Goal: Task Accomplishment & Management: Use online tool/utility

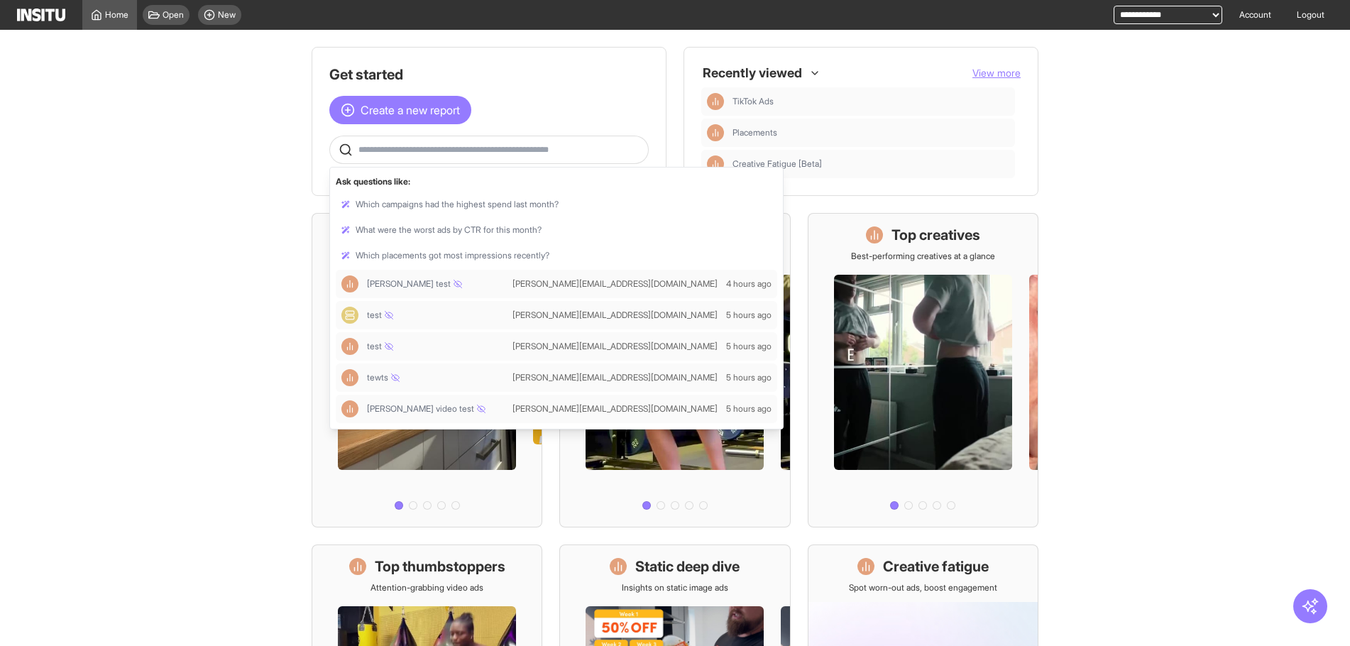
click at [410, 149] on input "text" at bounding box center [500, 149] width 284 height 11
click at [114, 174] on main "Get started Create a new report Ask questions like: Which campaigns had the hig…" at bounding box center [675, 338] width 1350 height 616
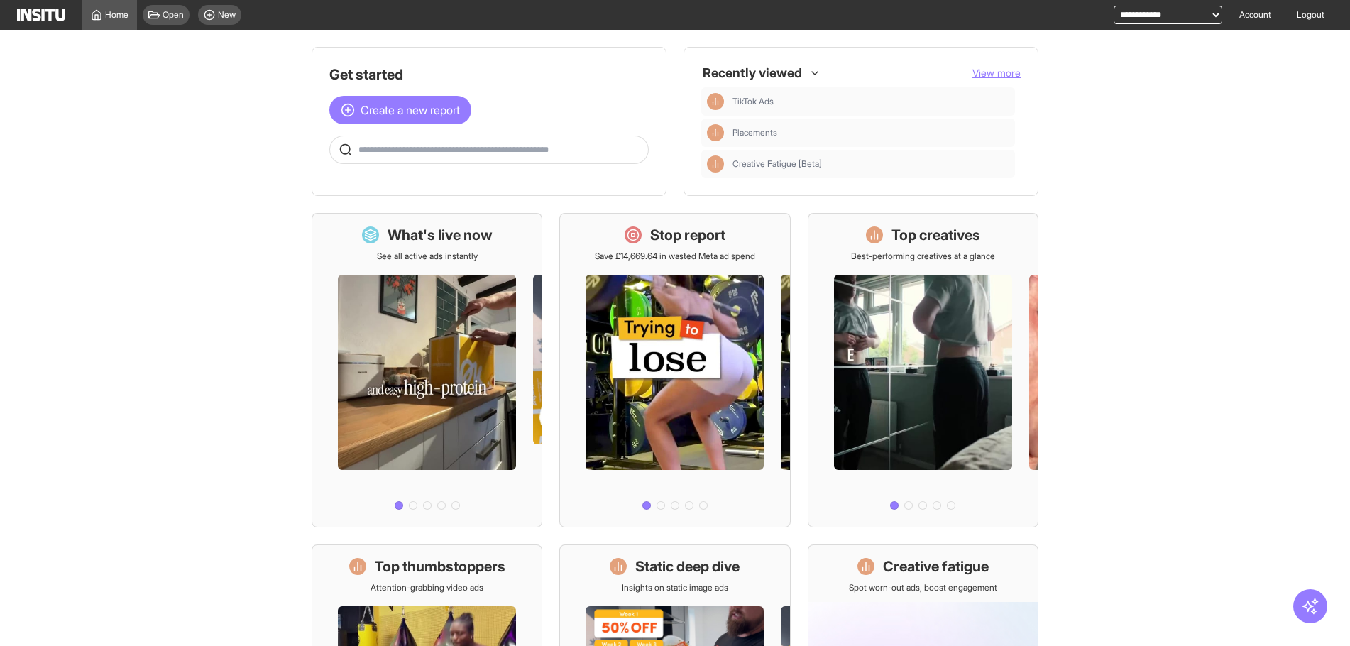
click at [407, 155] on input "text" at bounding box center [500, 149] width 284 height 11
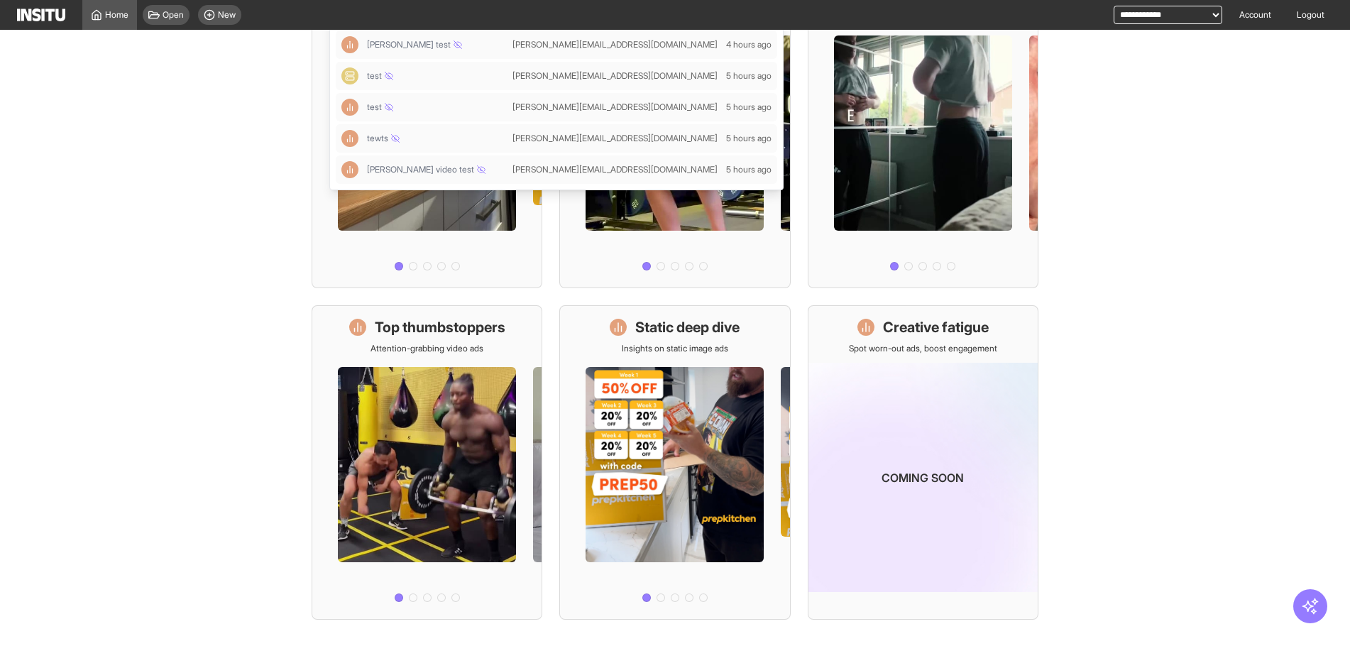
scroll to position [264, 0]
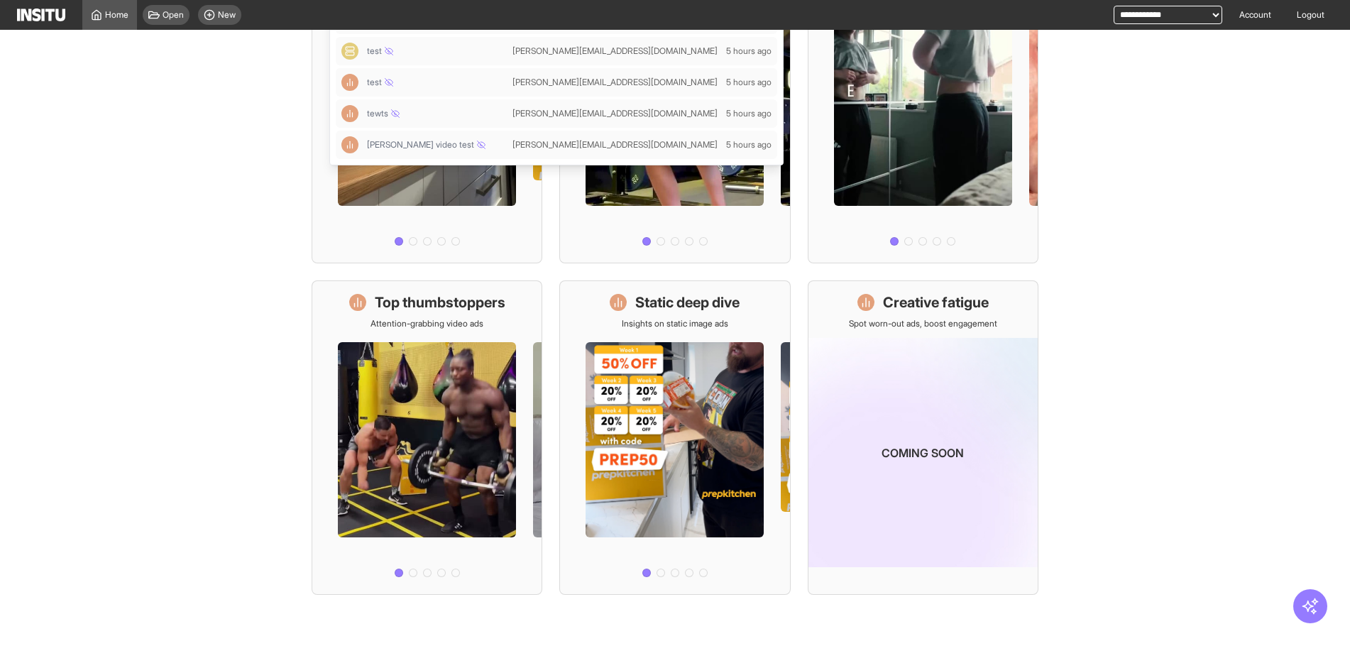
click at [202, 346] on main "Get started Create a new report Ask questions like: Which campaigns had the hig…" at bounding box center [675, 338] width 1350 height 616
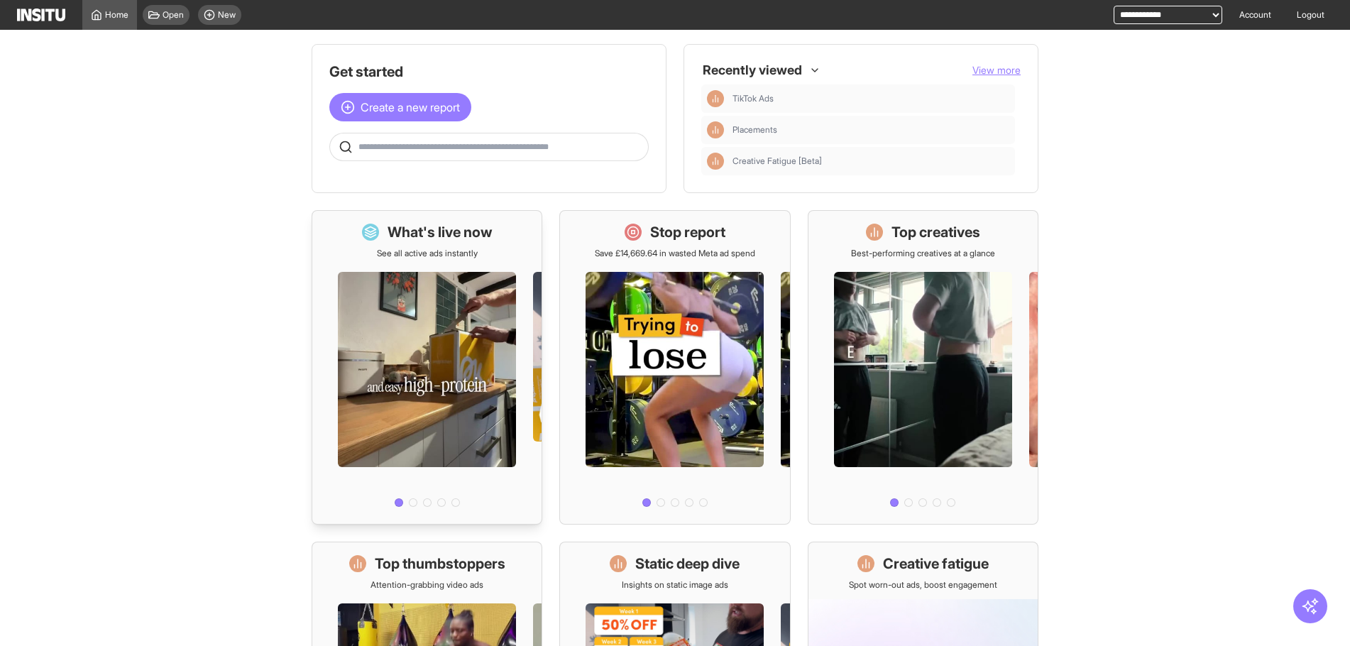
scroll to position [0, 0]
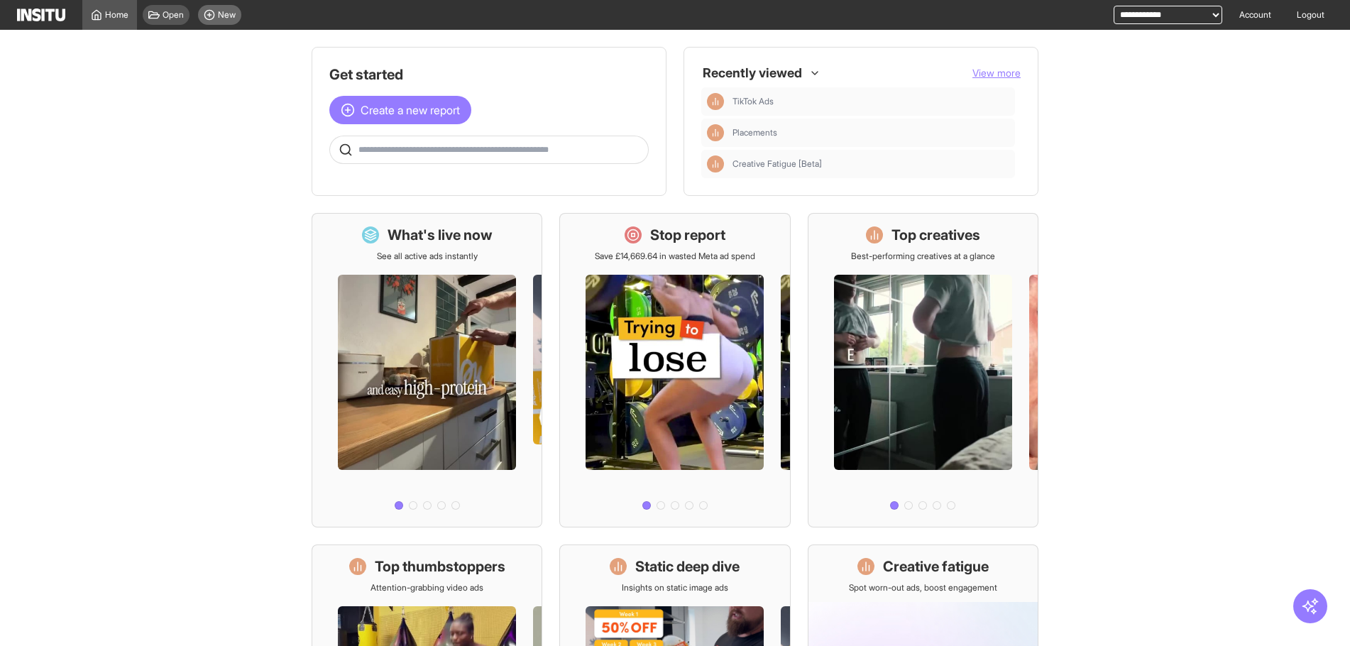
click at [210, 22] on div "New" at bounding box center [219, 15] width 43 height 20
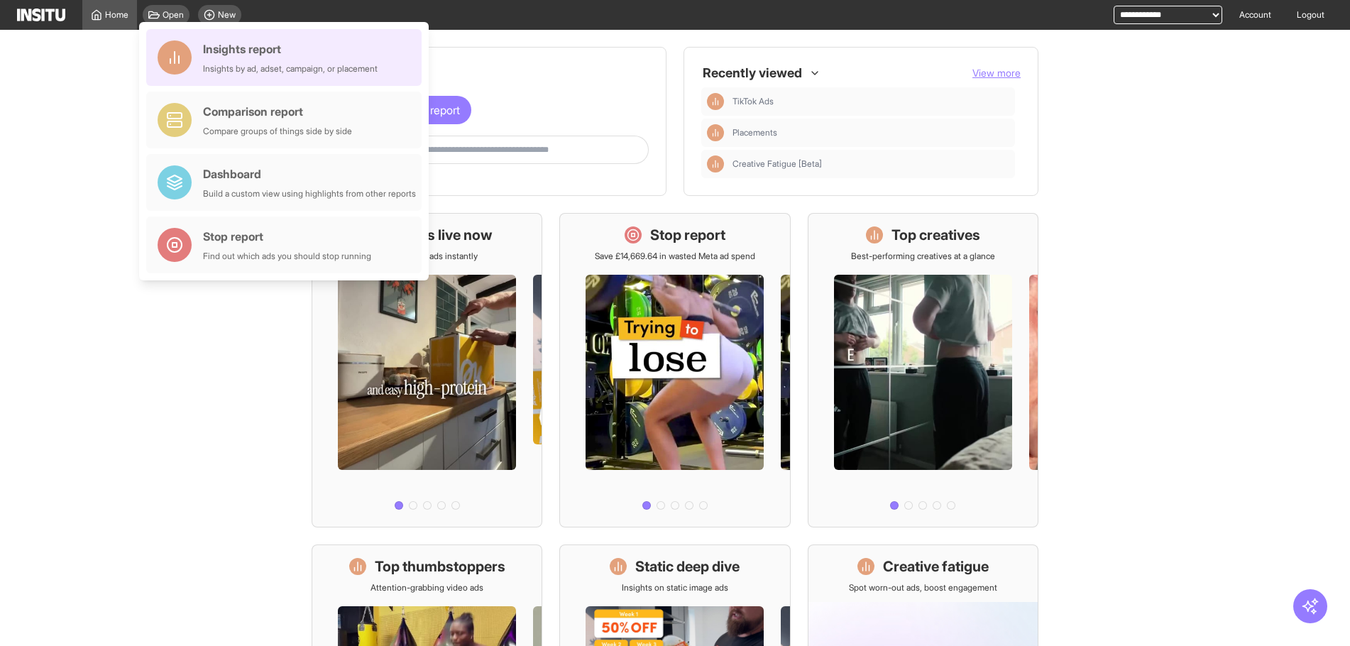
click at [293, 57] on div "Insights report Insights by ad, adset, campaign, or placement" at bounding box center [290, 57] width 175 height 34
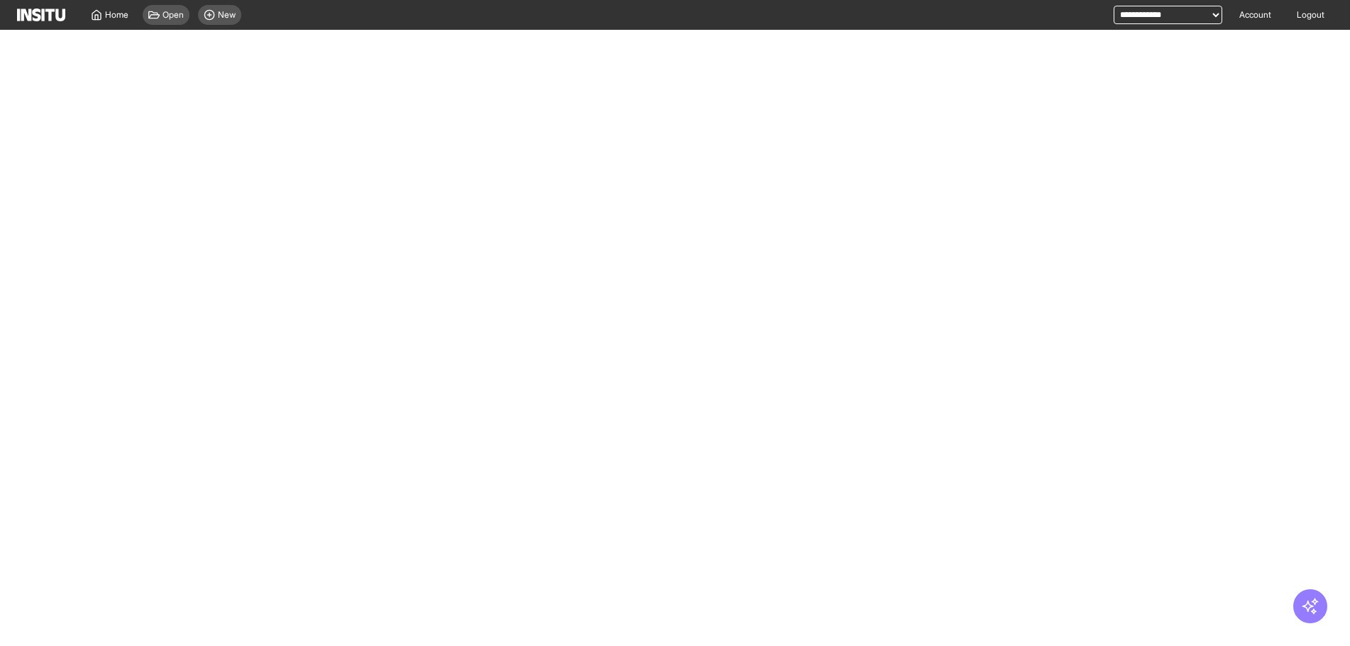
select select "**"
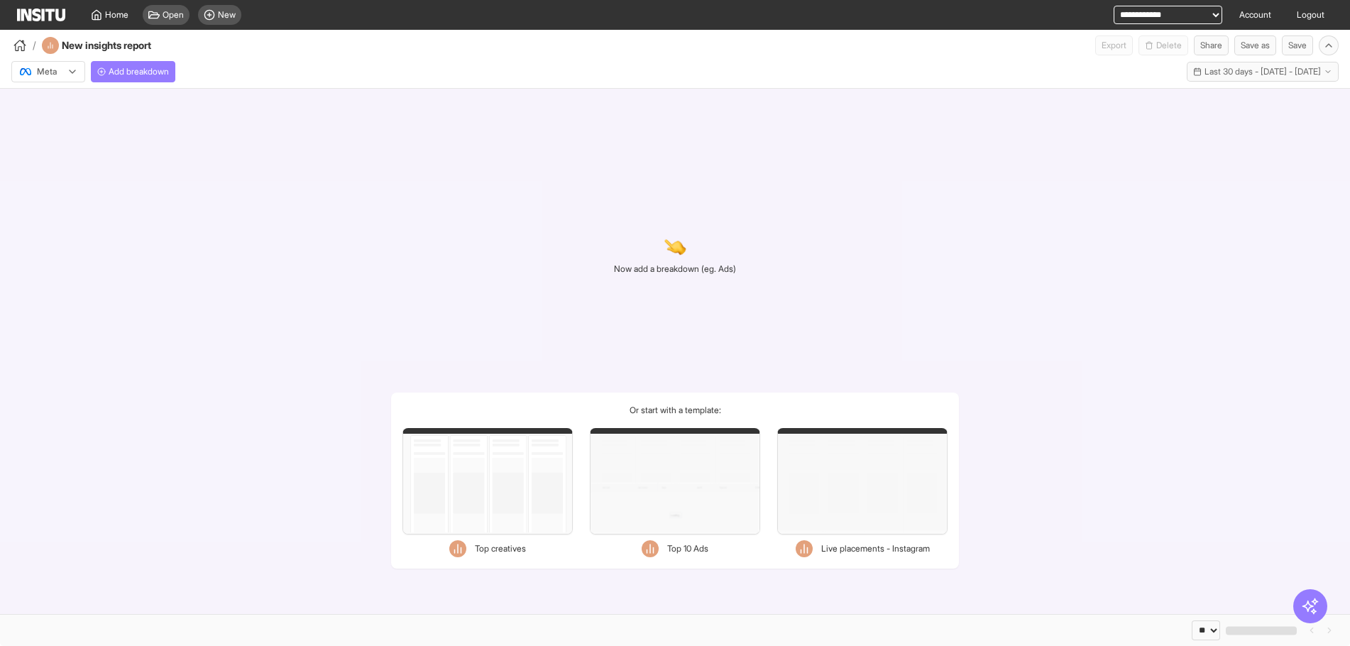
click at [126, 60] on div "Meta Add breakdown Last 30 days - Sat 12 Jul - Sun 10 Aug, 2025 12 Jul 25 - 10 …" at bounding box center [675, 68] width 1350 height 27
click at [126, 67] on span "Add breakdown" at bounding box center [139, 71] width 60 height 11
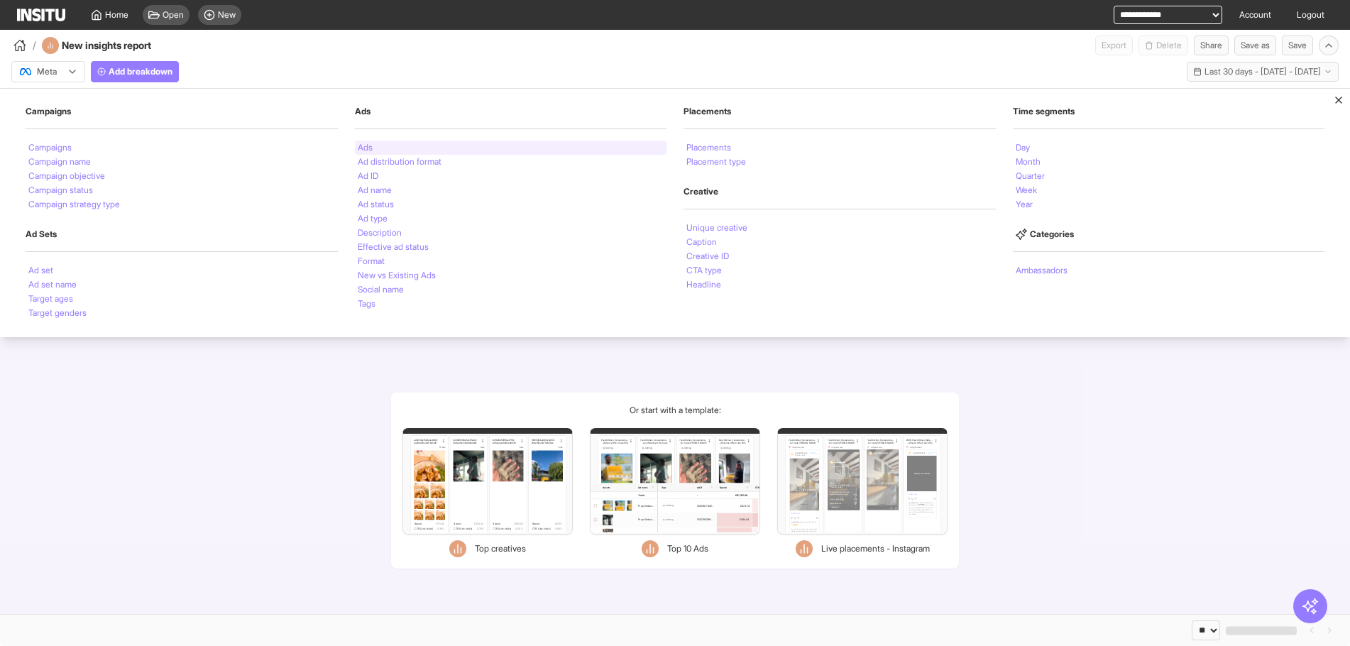
click at [384, 152] on div "Ads" at bounding box center [511, 148] width 312 height 14
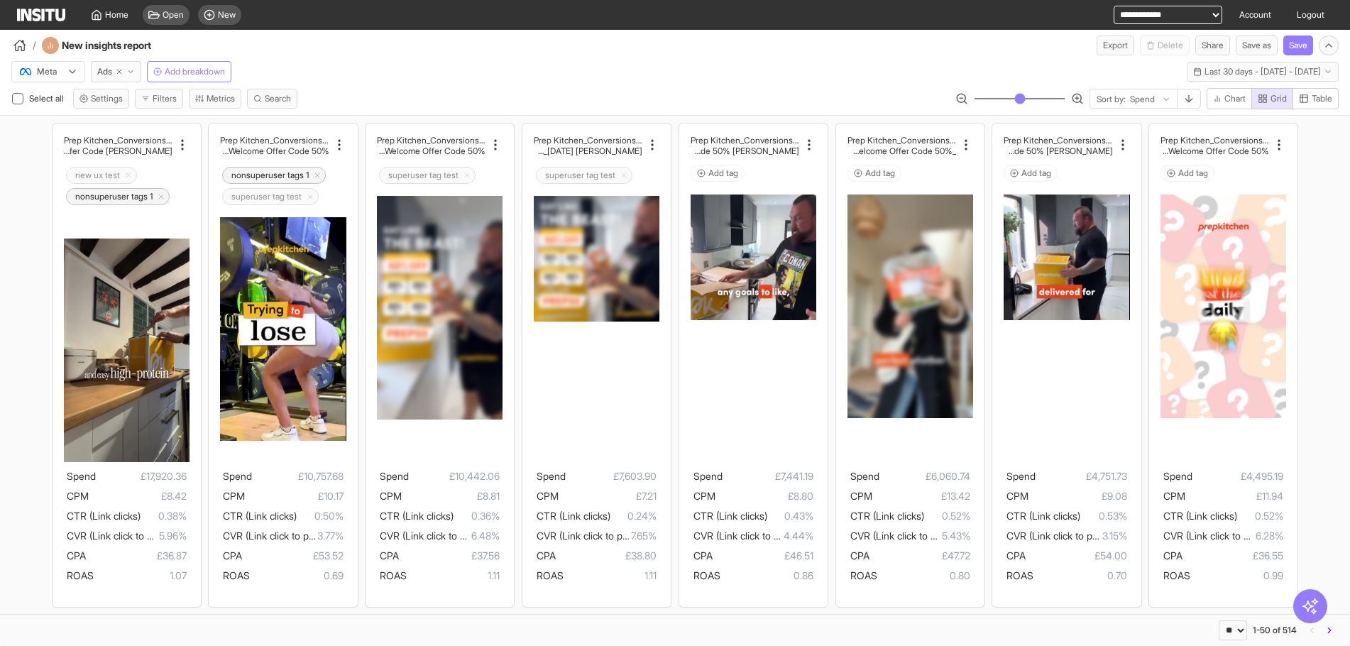
click at [36, 67] on div at bounding box center [38, 72] width 40 height 14
click at [53, 121] on span "TikTok" at bounding box center [50, 126] width 24 height 13
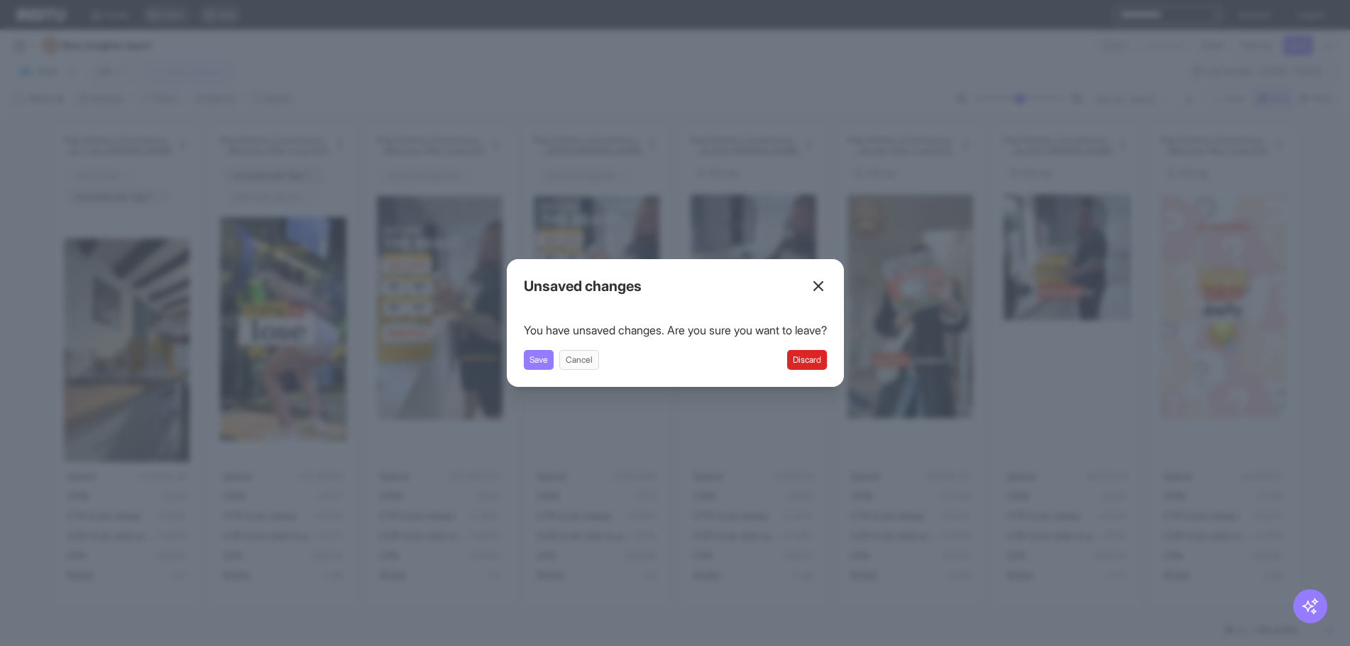
click at [822, 370] on div "Unsaved changes You have unsaved changes. Are you sure you want to leave? Save …" at bounding box center [675, 323] width 337 height 128
click at [824, 361] on button "Discard" at bounding box center [807, 360] width 40 height 20
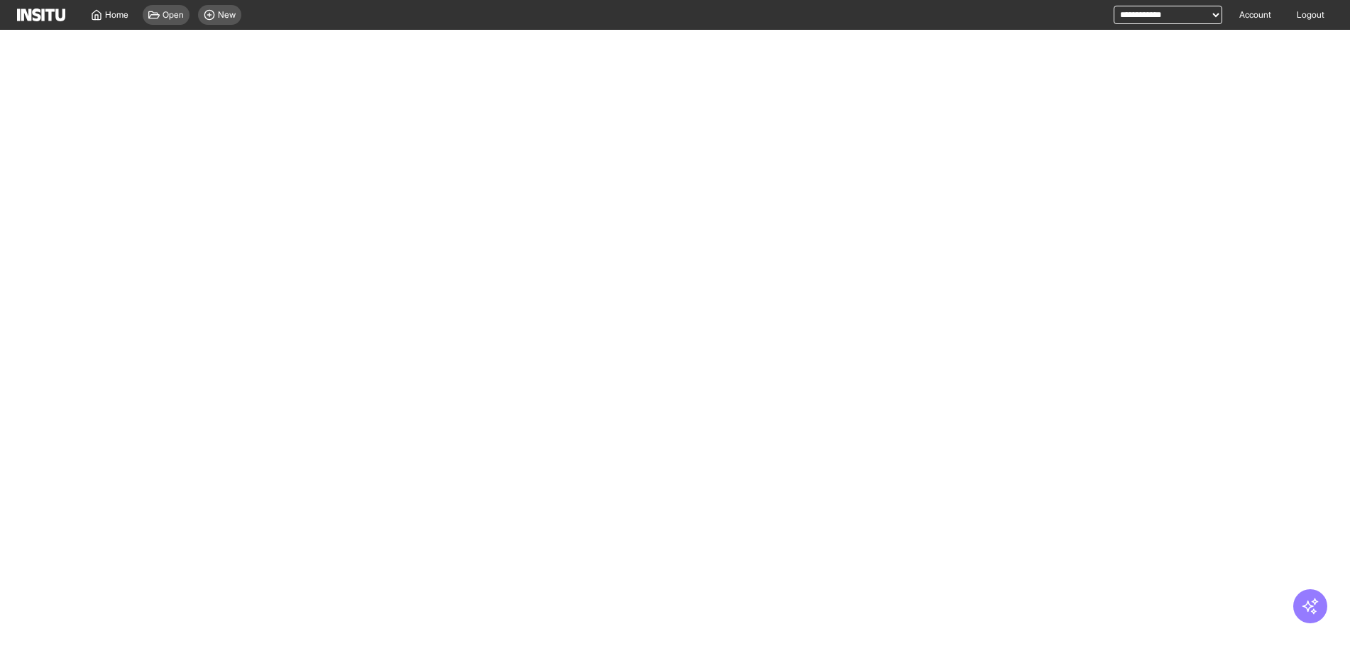
select select "**"
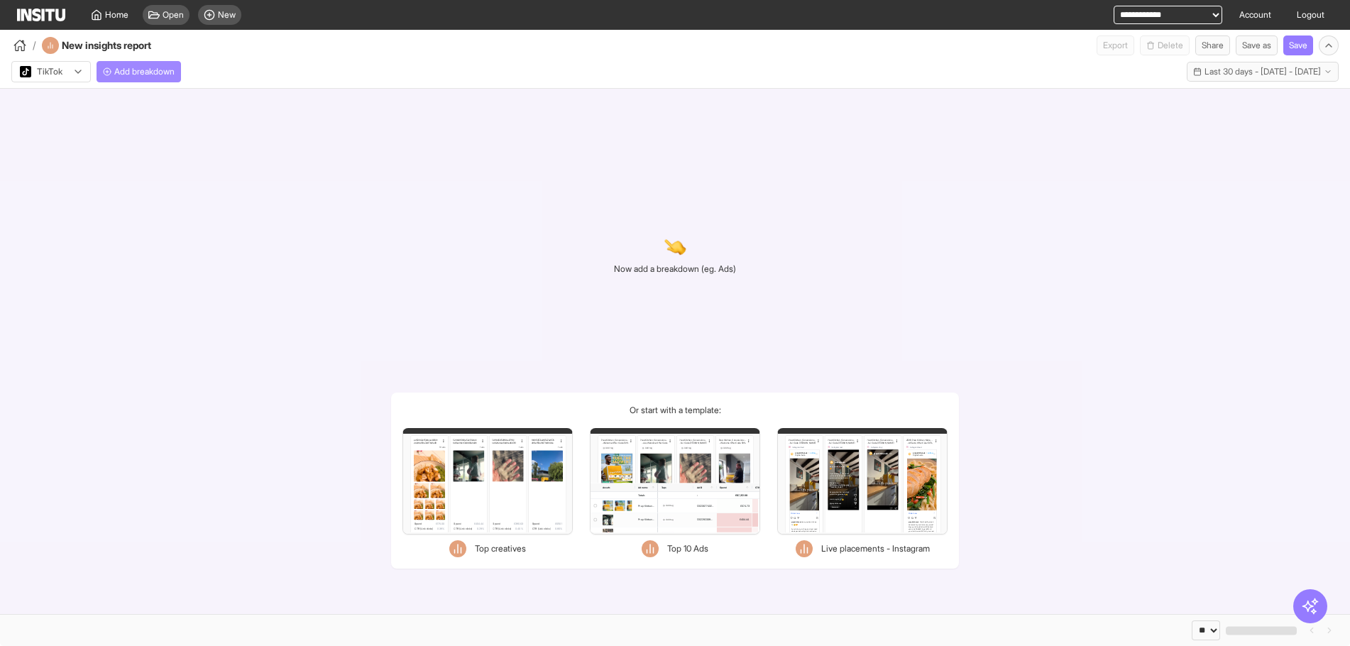
click at [153, 72] on span "Add breakdown" at bounding box center [144, 71] width 60 height 11
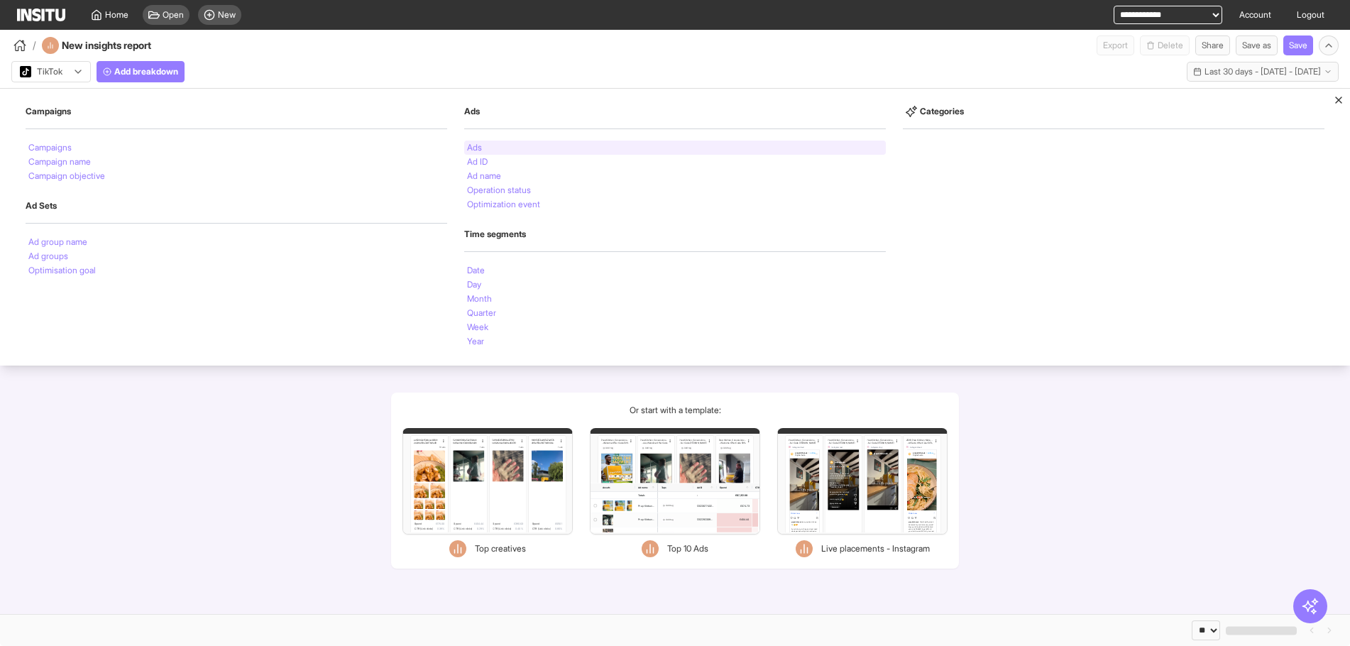
click at [474, 152] on li "Ads" at bounding box center [474, 147] width 15 height 9
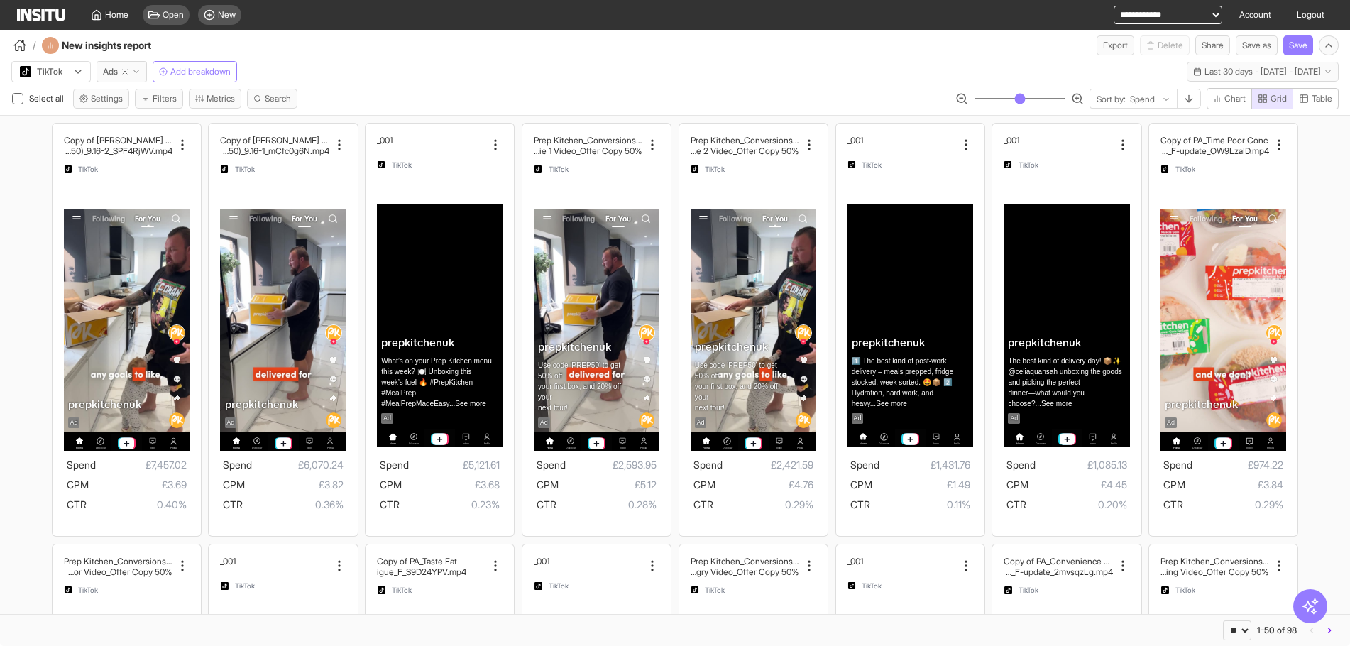
click at [476, 85] on div "TikTok Ads Add breakdown Last 30 days - Sat 12 Jul - Sun 10 Aug, 2025 12 Jul 25…" at bounding box center [675, 85] width 1350 height 60
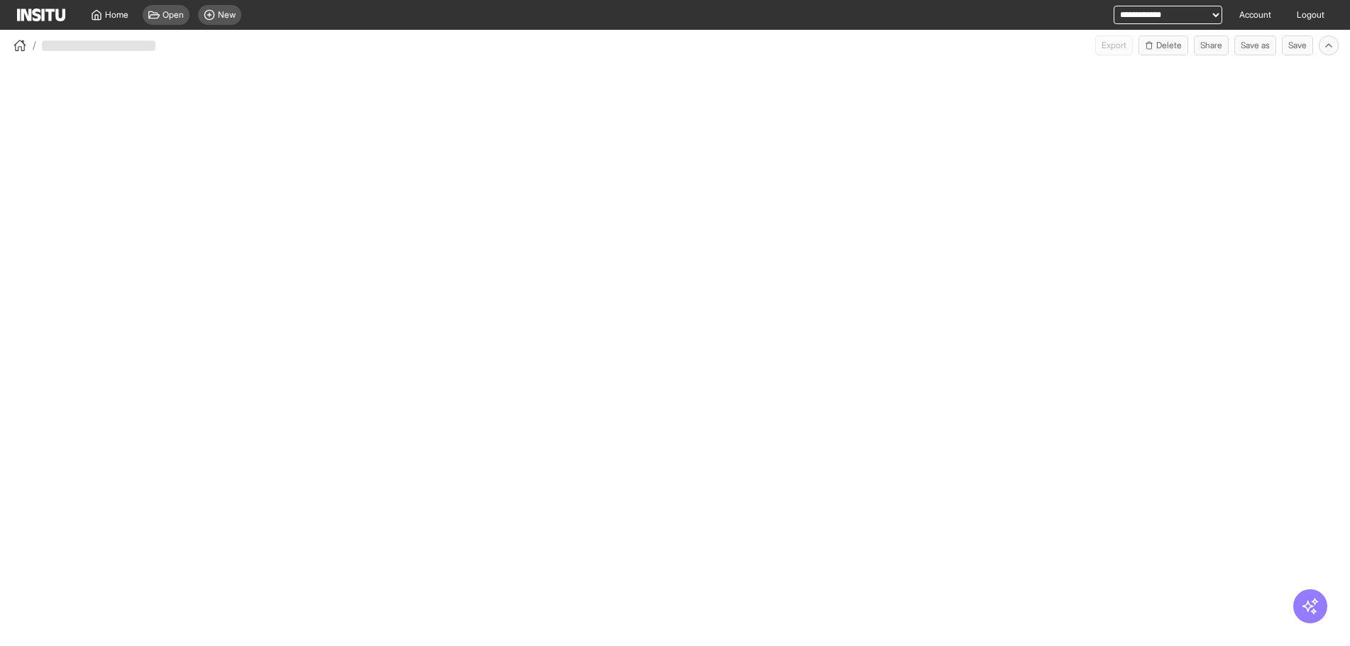
select select "**"
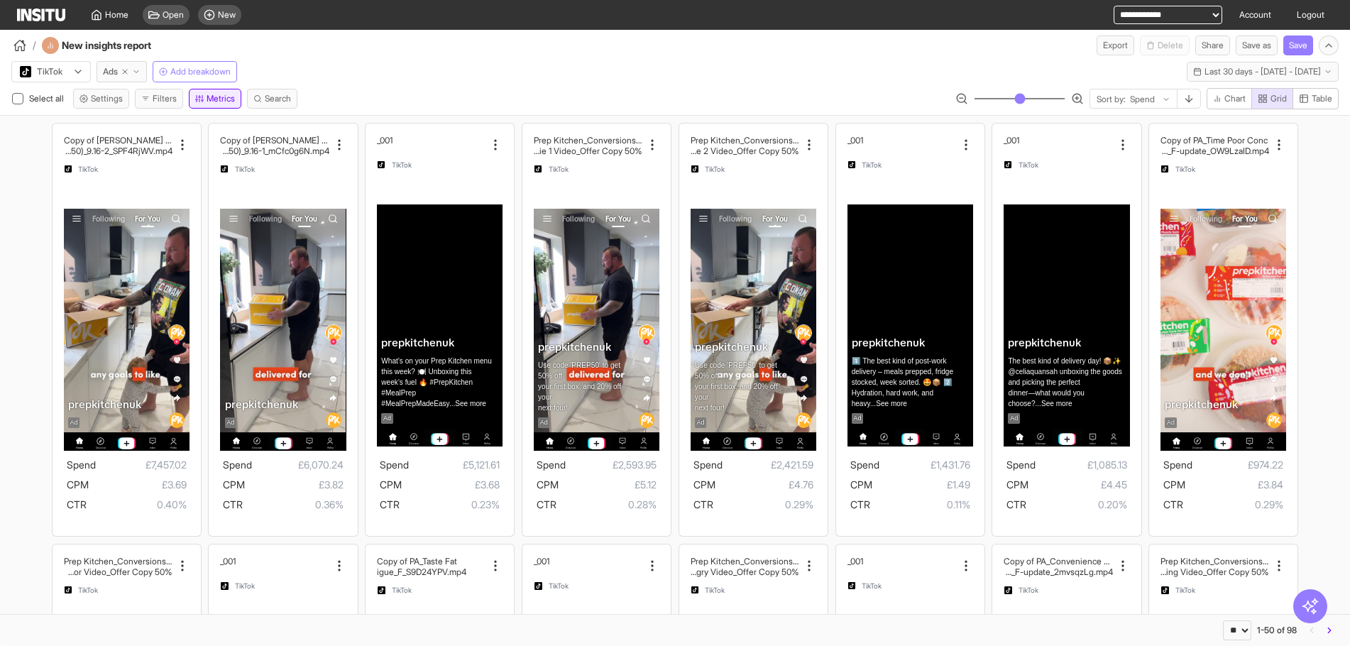
click at [204, 103] on button "Metrics" at bounding box center [215, 99] width 53 height 20
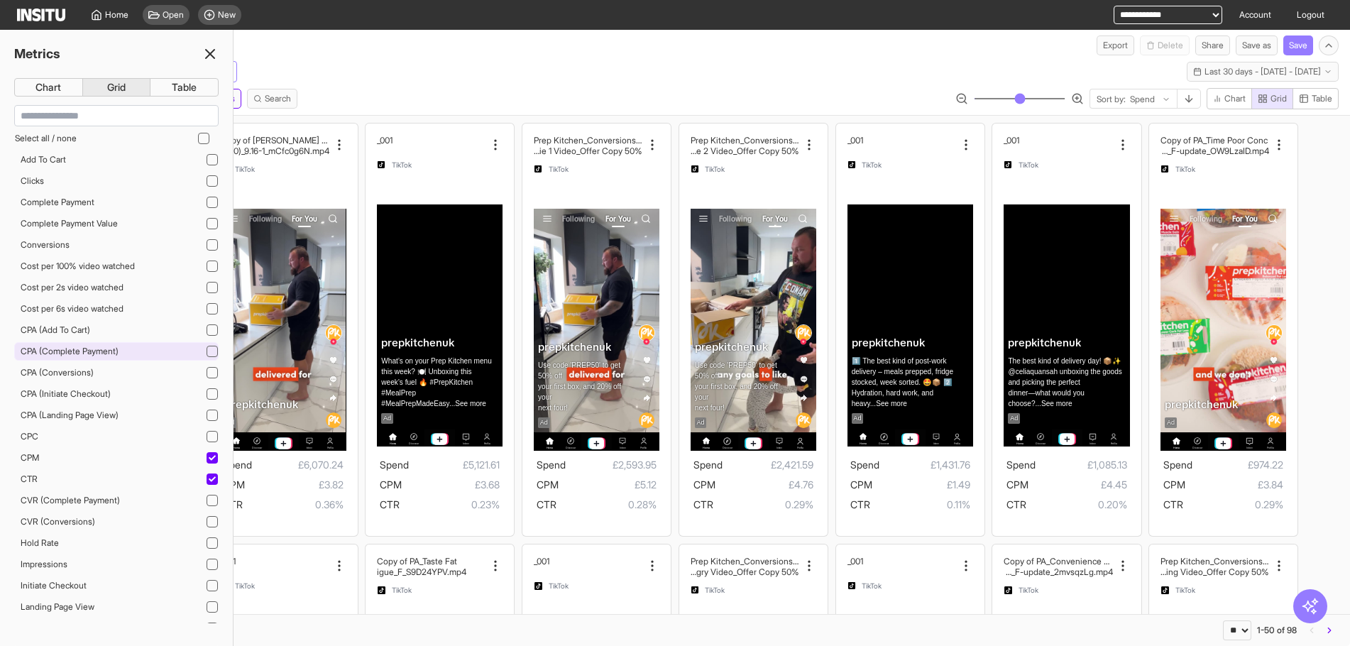
click at [167, 354] on div "CPA (Complete Payment)" at bounding box center [116, 351] width 204 height 18
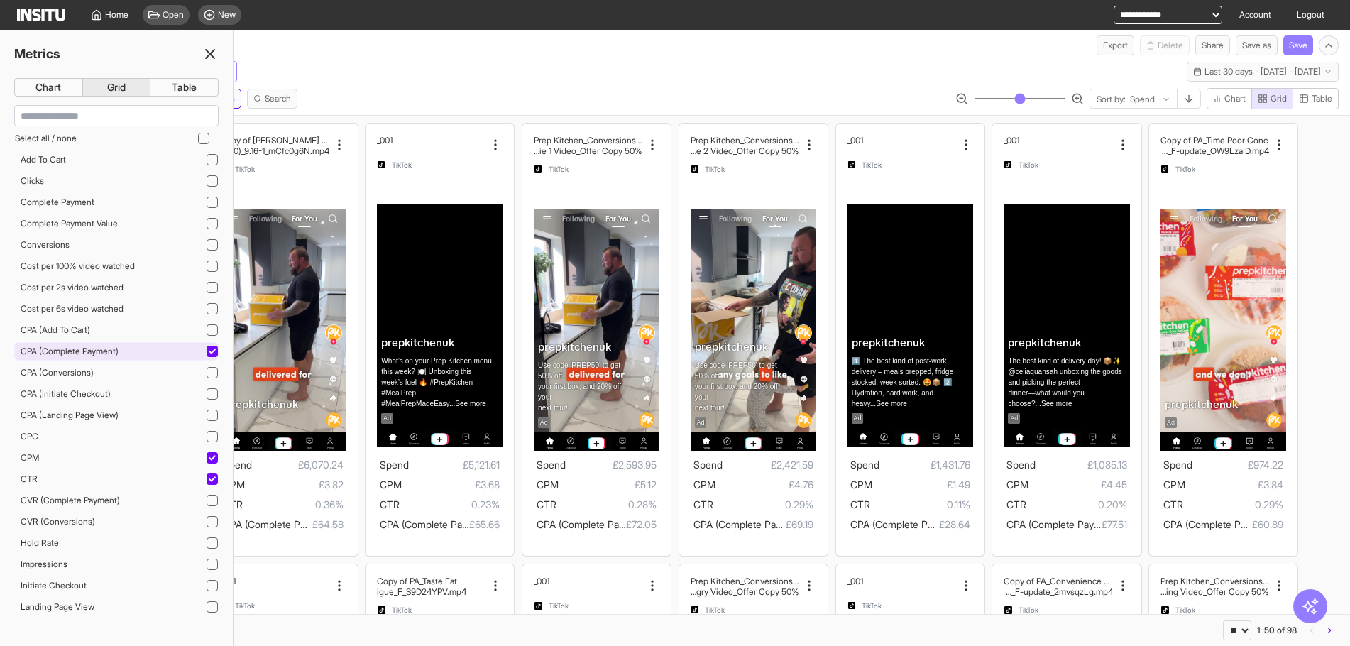
click at [167, 354] on div "CPA (Complete Payment)" at bounding box center [116, 351] width 204 height 18
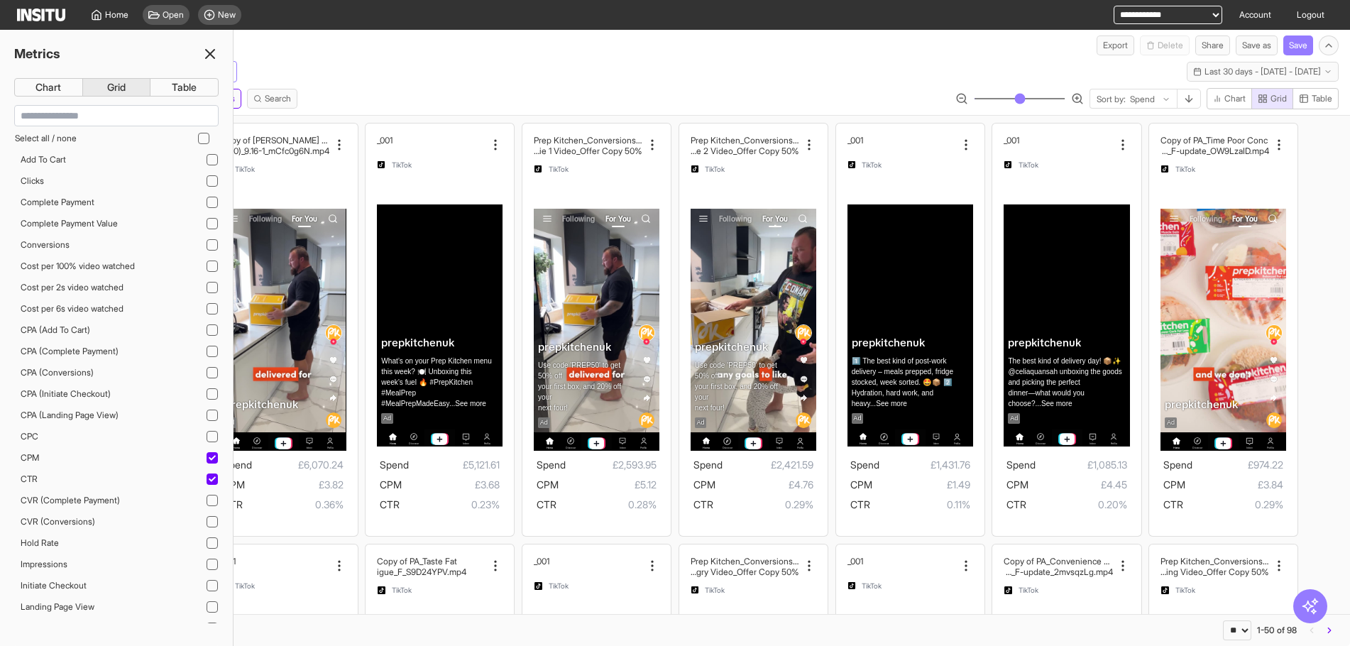
click at [203, 56] on icon at bounding box center [210, 53] width 17 height 17
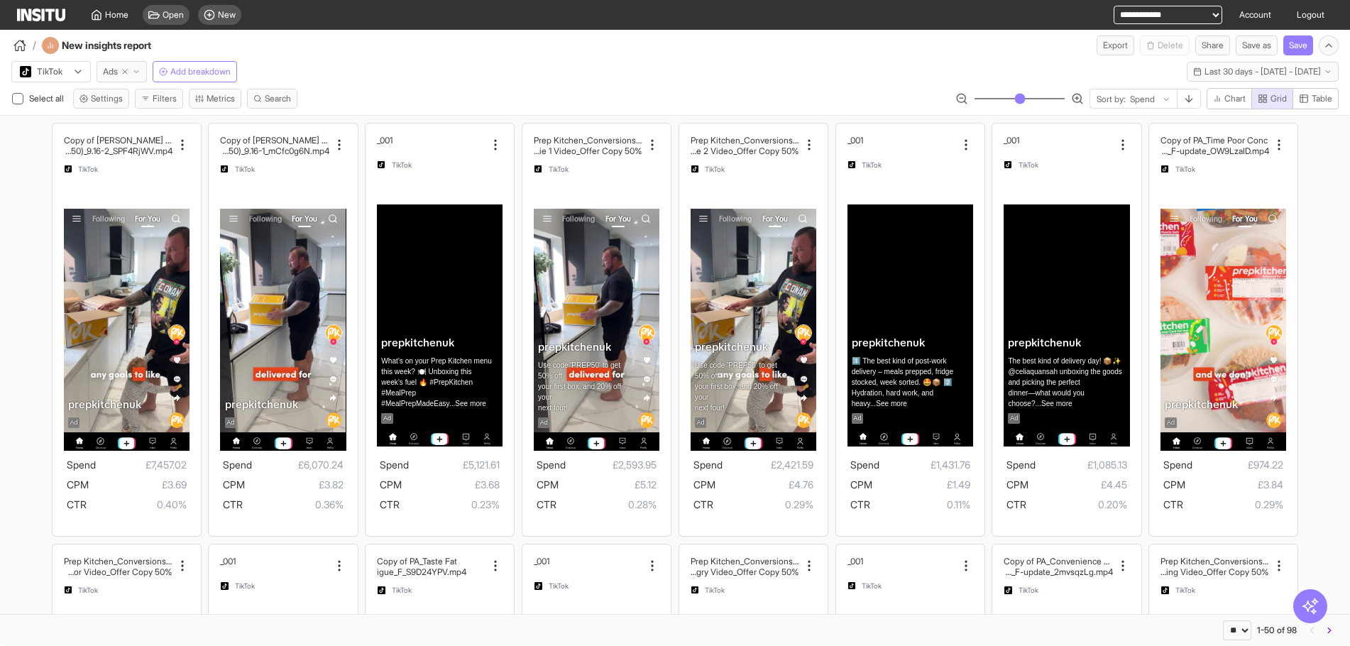
click at [125, 68] on icon "button" at bounding box center [125, 71] width 9 height 9
select select "**"
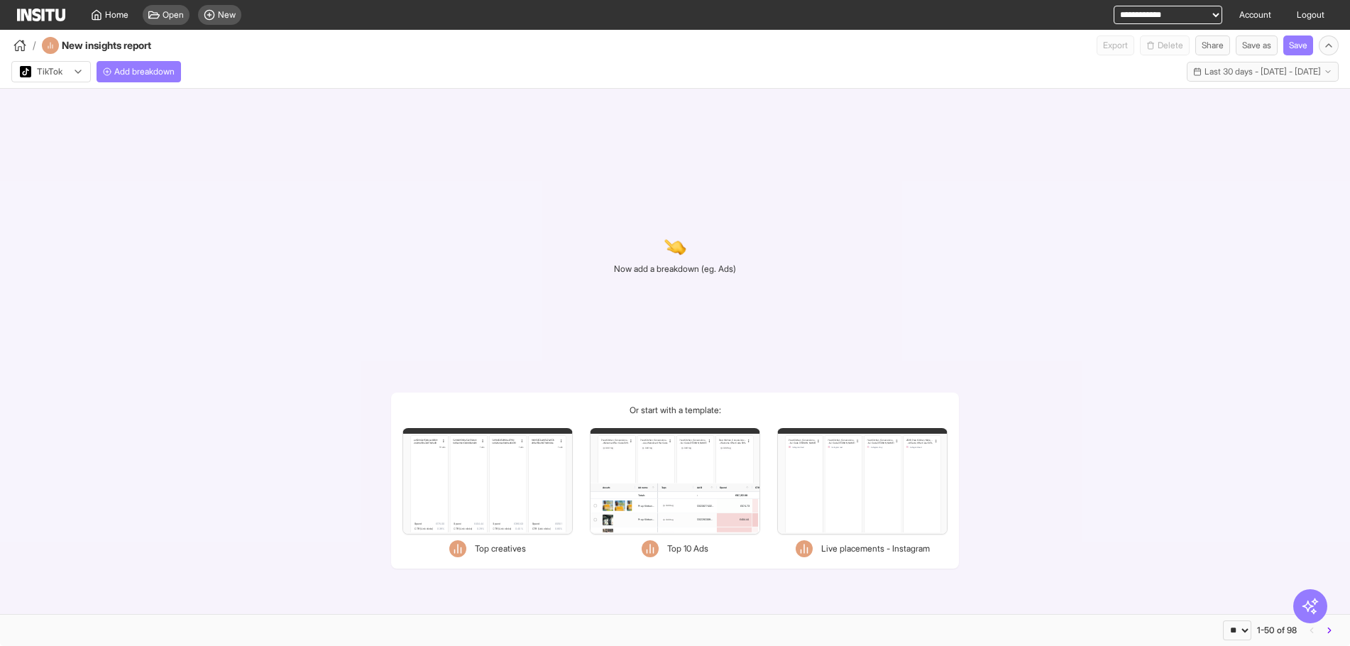
click at [46, 67] on div at bounding box center [40, 72] width 45 height 14
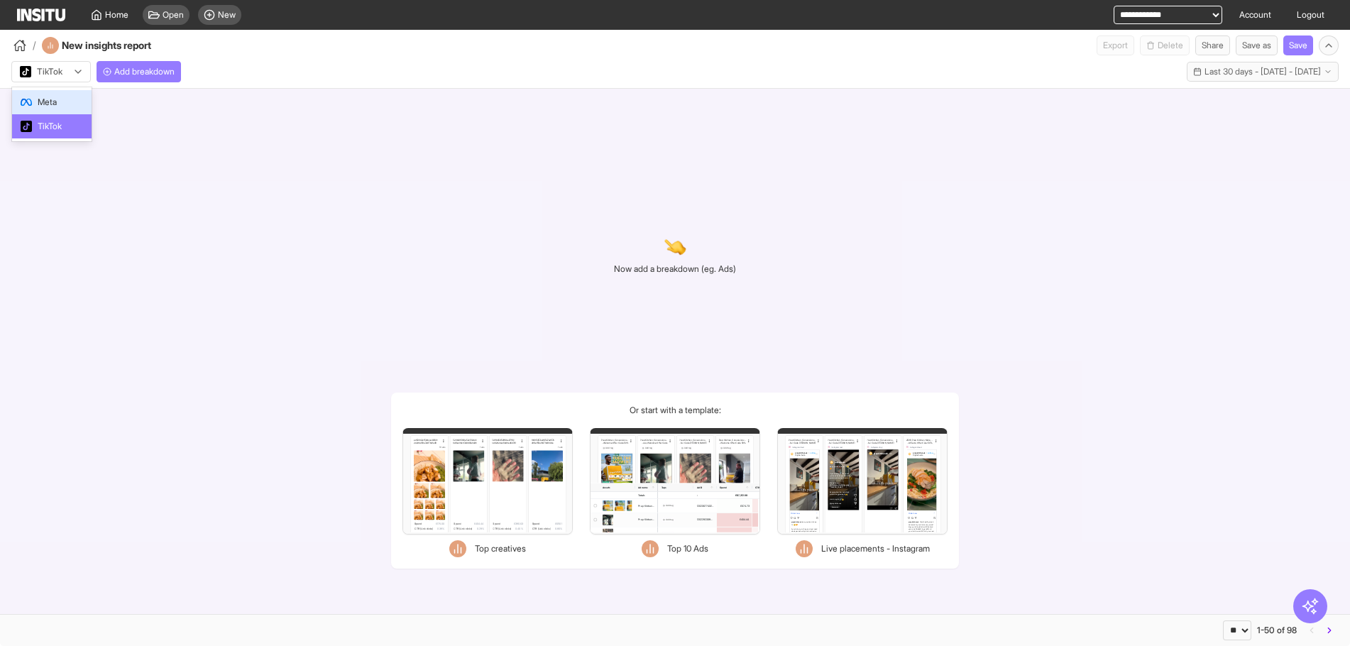
click at [53, 109] on div "Meta" at bounding box center [51, 102] width 79 height 24
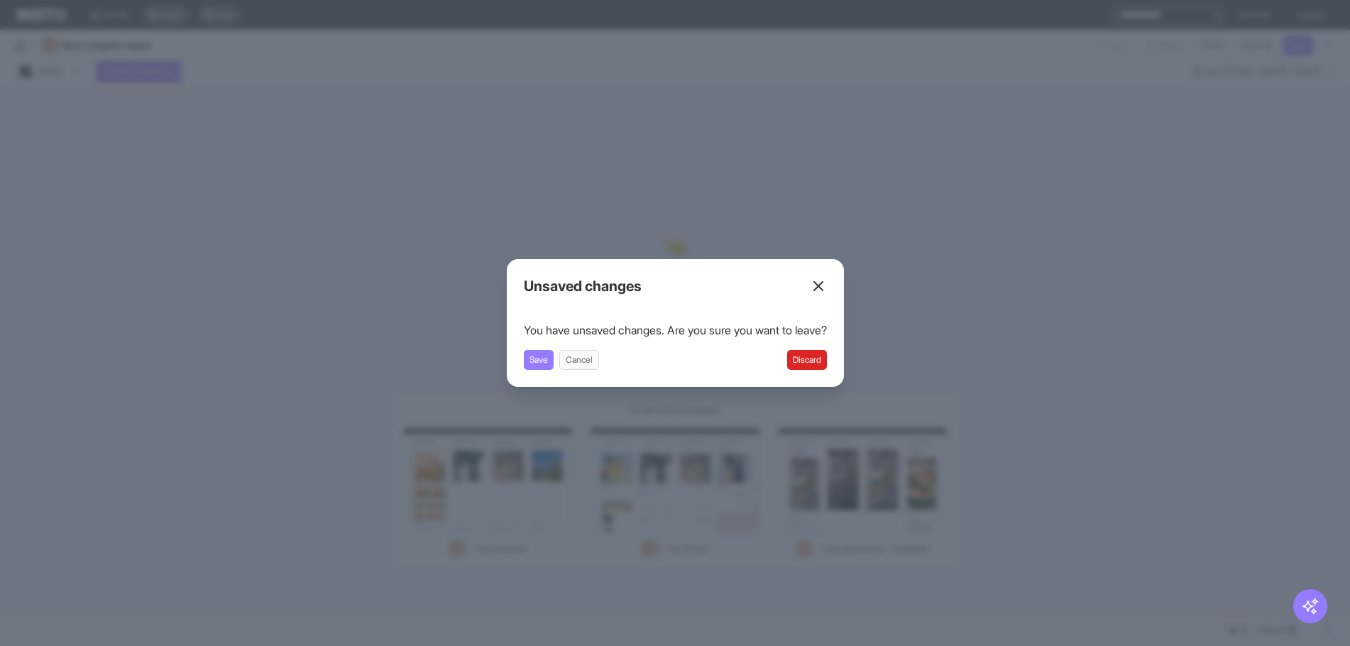
click at [825, 366] on button "Discard" at bounding box center [807, 360] width 40 height 20
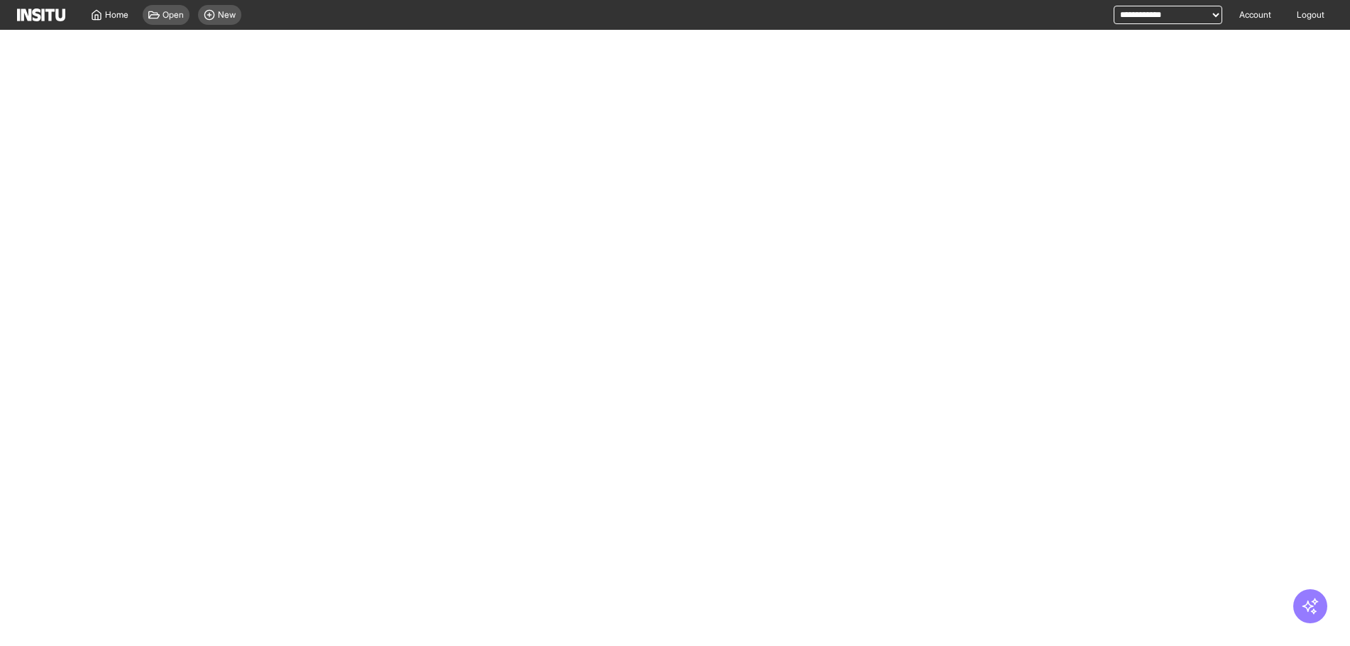
select select "**"
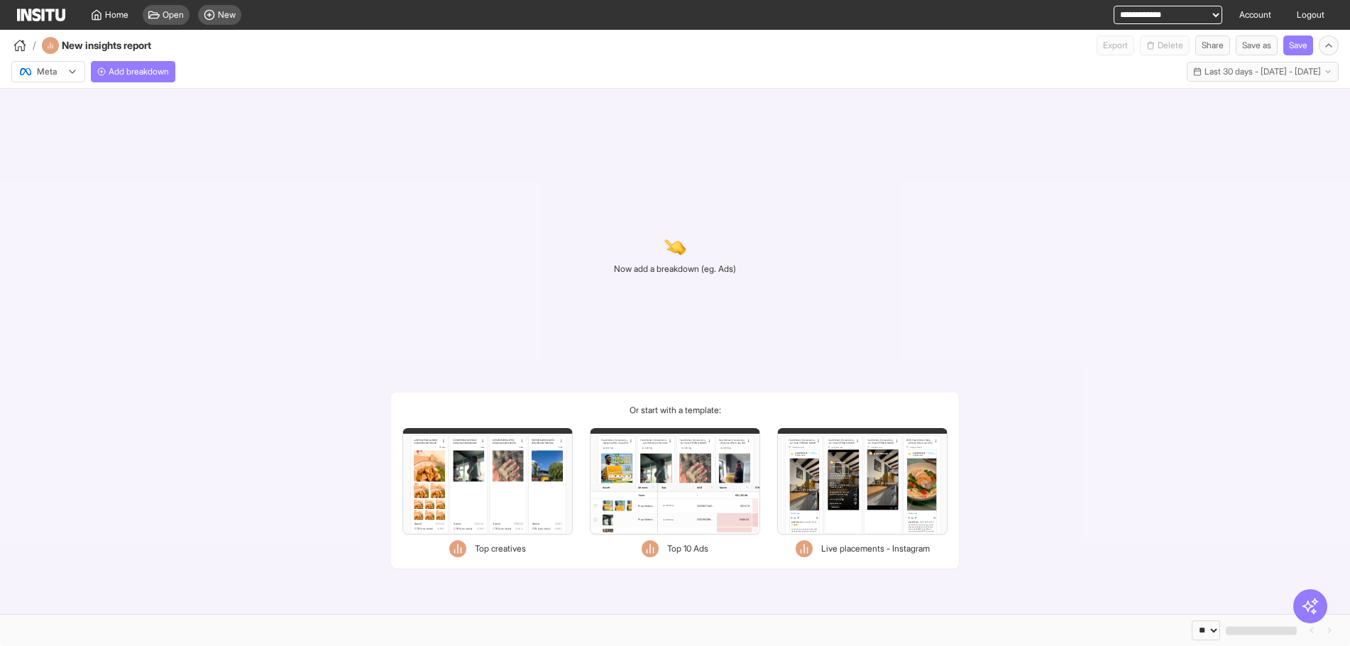
drag, startPoint x: 75, startPoint y: 60, endPoint x: 70, endPoint y: 75, distance: 16.2
click at [75, 60] on div "Meta Add breakdown Last 30 days - Sat 12 Jul - Sun 10 Aug, 2025 12 Jul 25 - 10 …" at bounding box center [675, 68] width 1350 height 27
click at [70, 76] on icon at bounding box center [72, 71] width 11 height 11
click at [72, 130] on span "TikTok" at bounding box center [49, 126] width 56 height 13
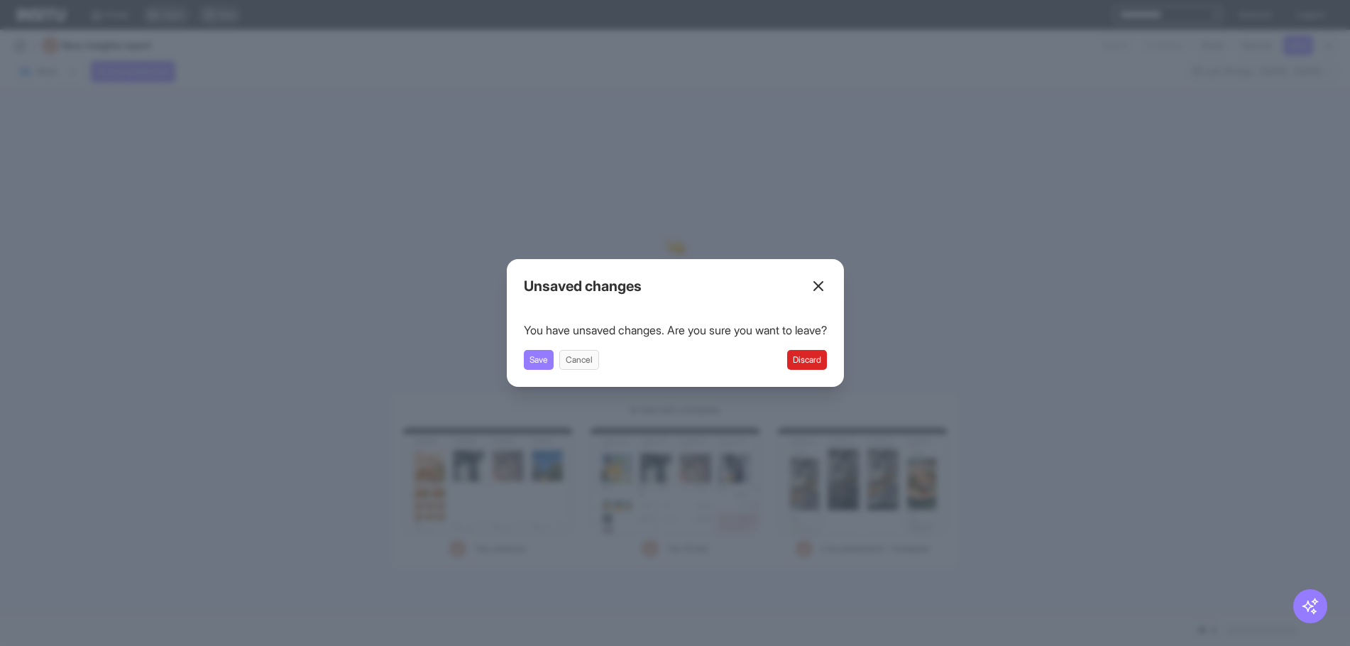
click at [826, 363] on button "Discard" at bounding box center [807, 360] width 40 height 20
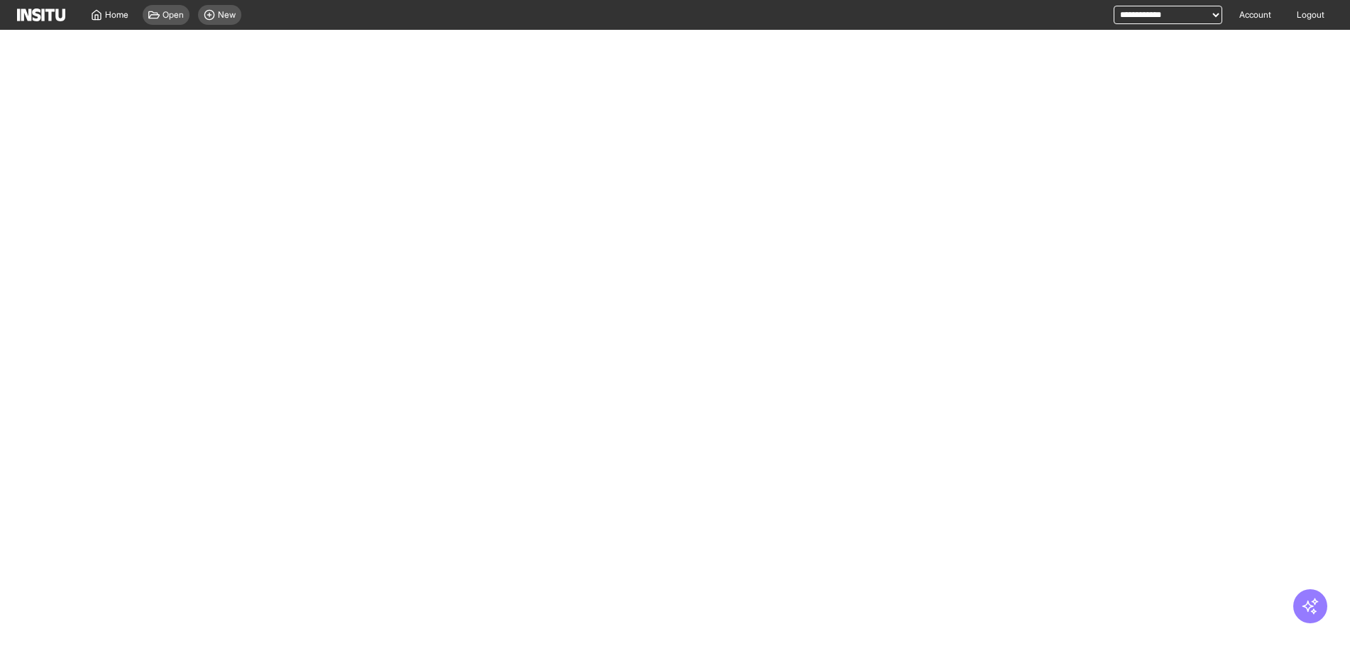
select select "**"
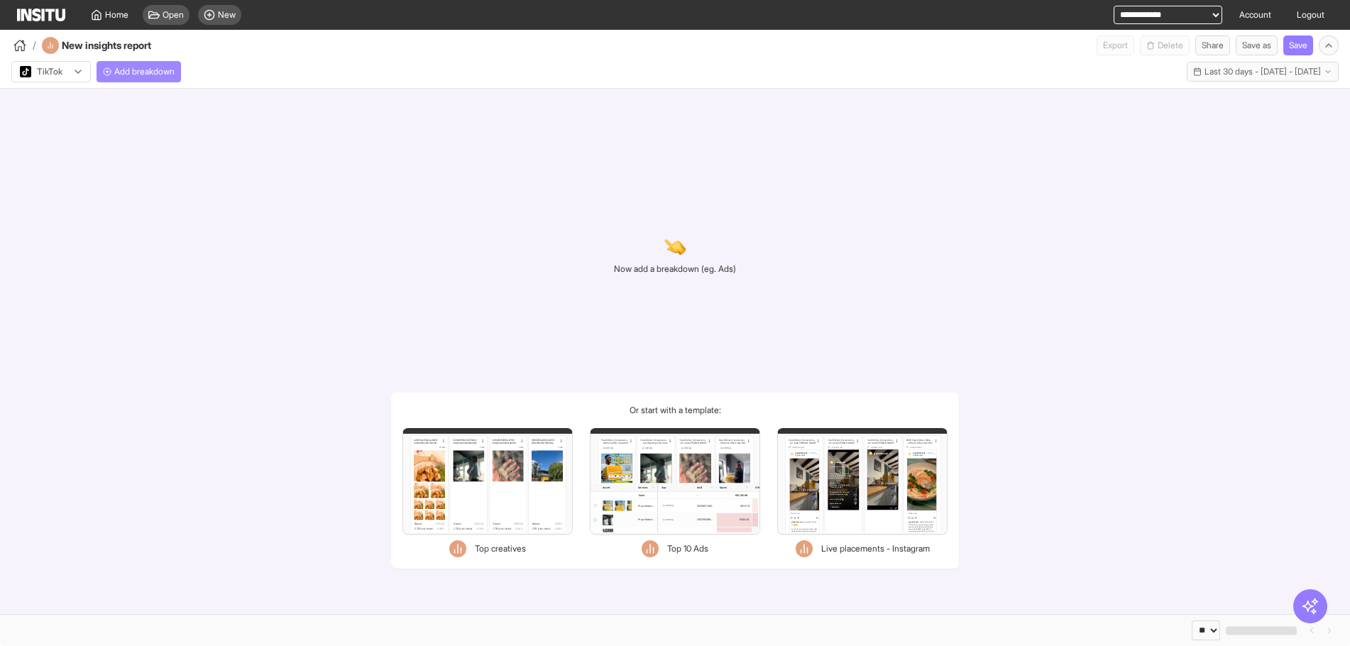
click at [158, 75] on span "Add breakdown" at bounding box center [144, 71] width 60 height 11
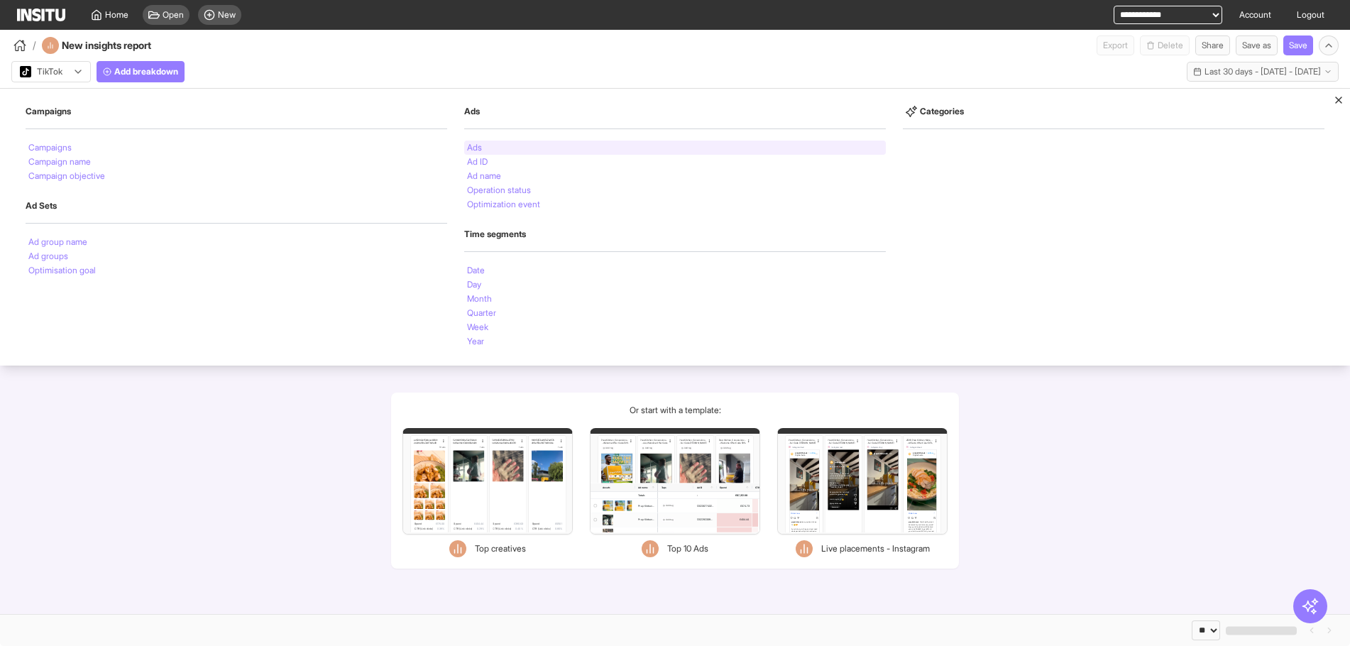
click at [510, 143] on div "Ads" at bounding box center [675, 148] width 422 height 14
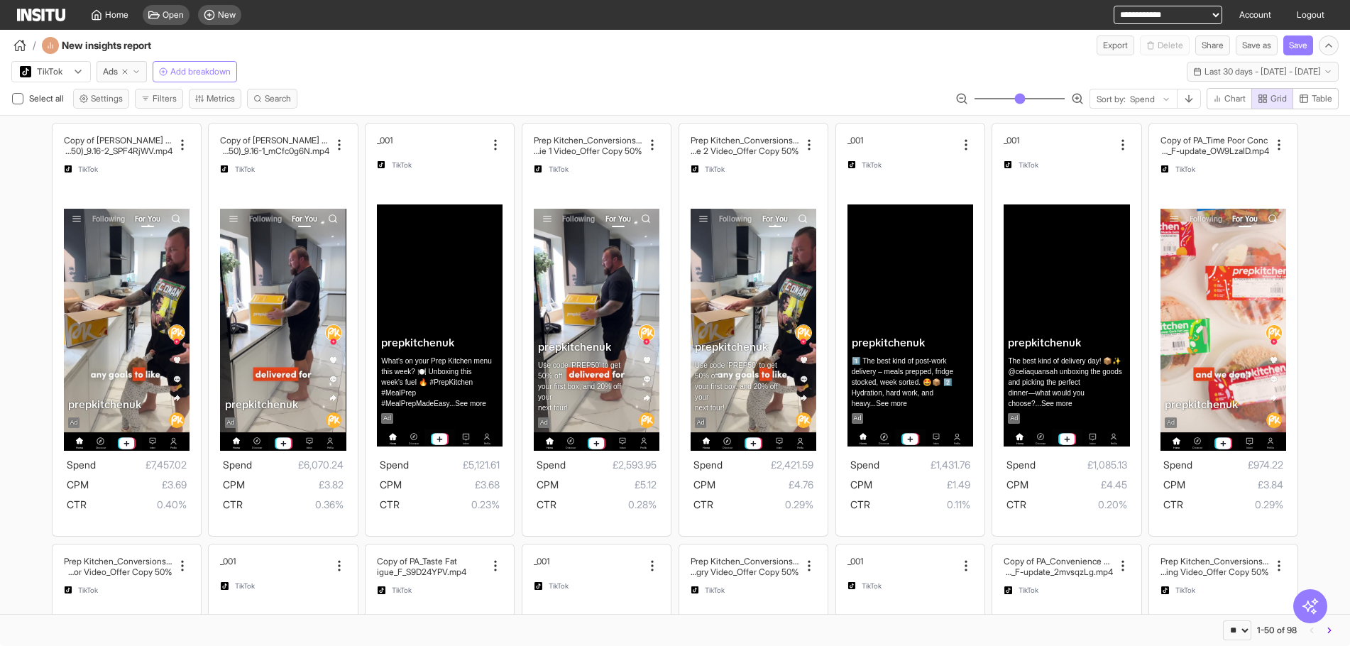
click at [1177, 21] on select "**********" at bounding box center [1167, 15] width 109 height 18
select select "**********"
click at [1113, 6] on select "**********" at bounding box center [1167, 15] width 109 height 18
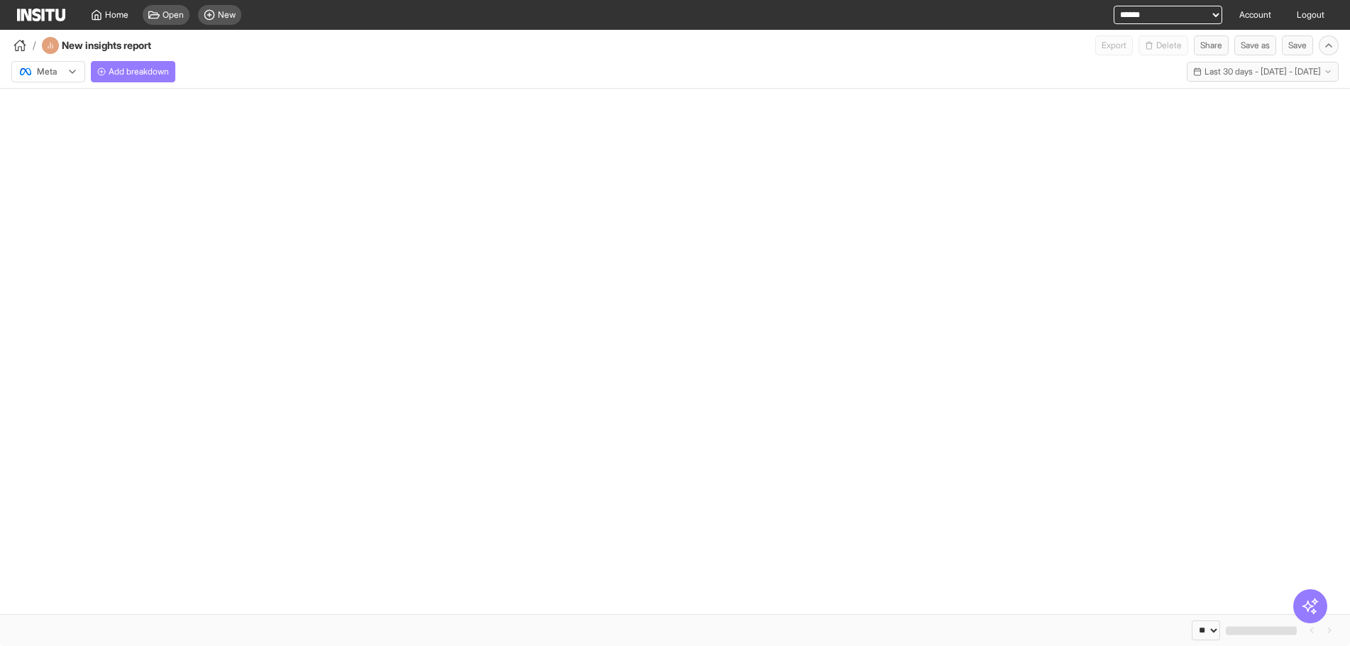
select select "**"
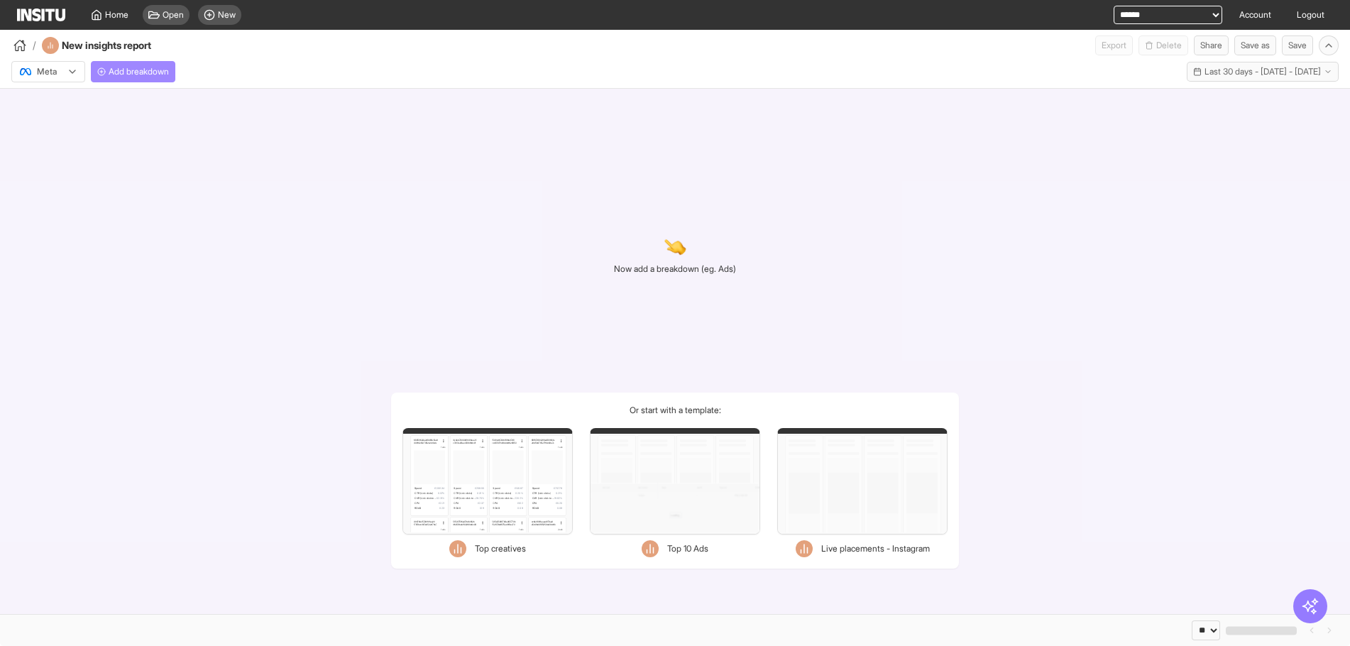
click at [164, 72] on span "Add breakdown" at bounding box center [139, 71] width 60 height 11
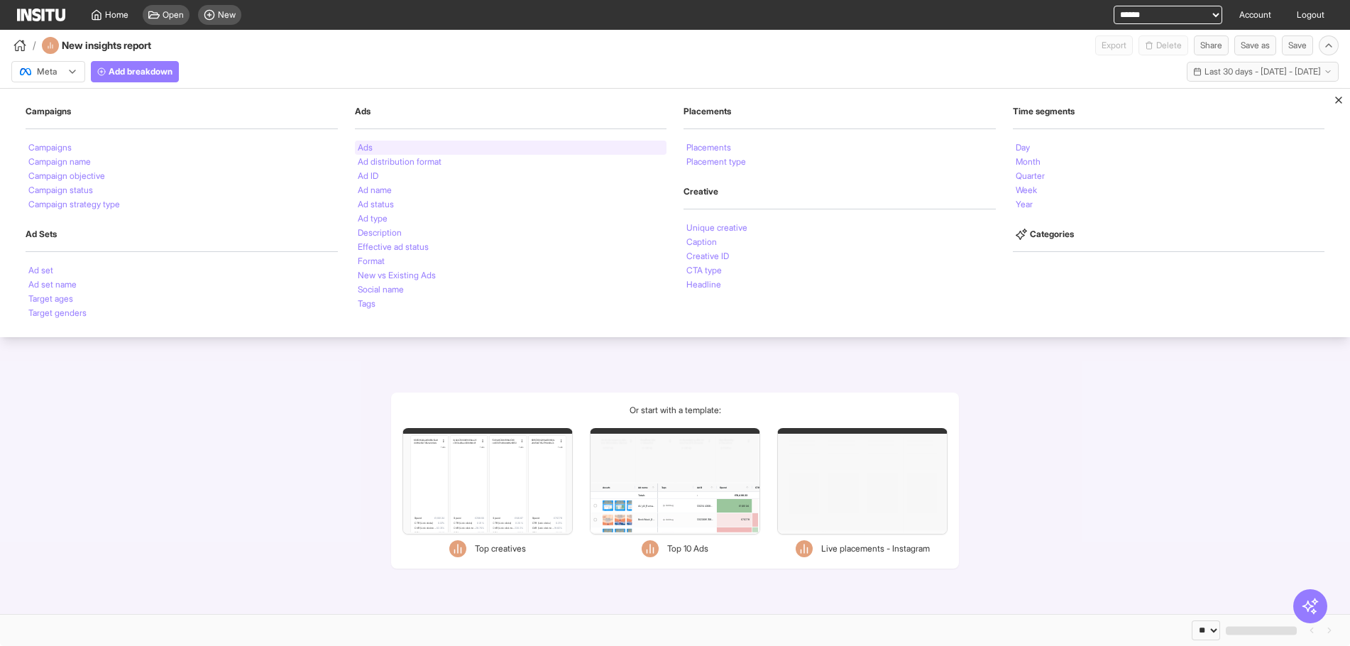
click at [426, 152] on div "Ads" at bounding box center [511, 148] width 312 height 14
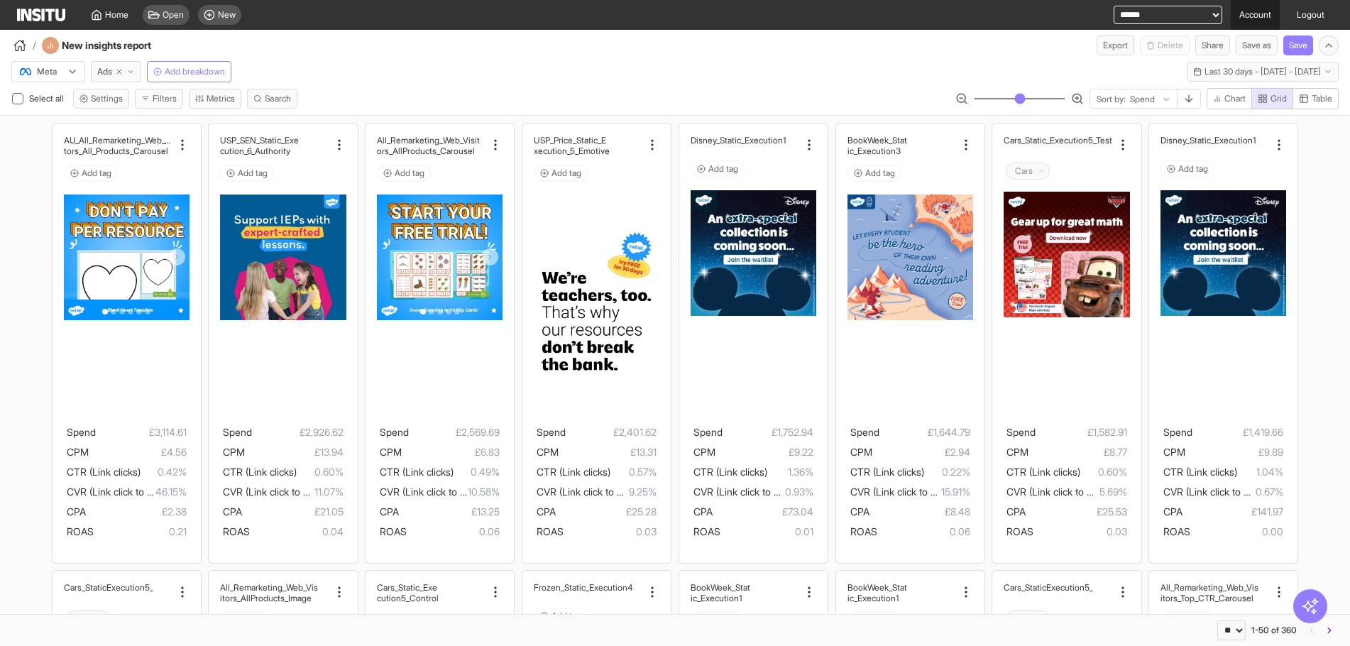
click at [1242, 13] on link "Account" at bounding box center [1254, 15] width 49 height 30
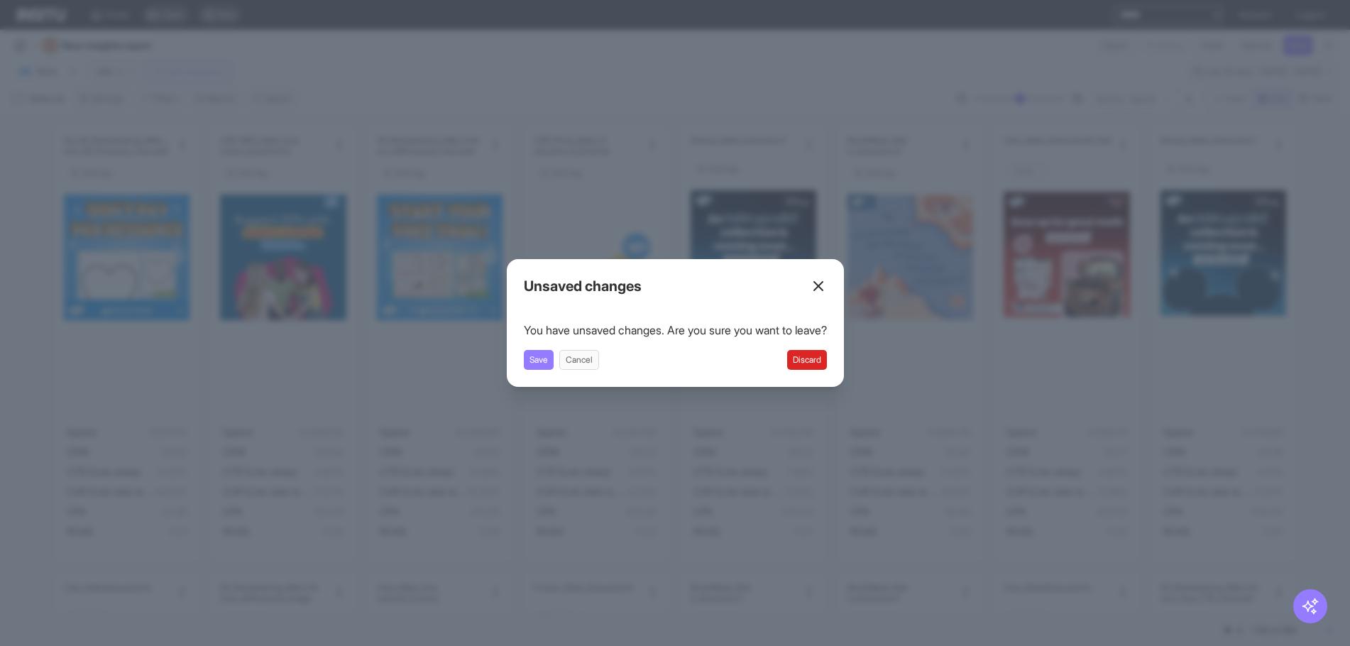
click at [821, 353] on button "Discard" at bounding box center [807, 360] width 40 height 20
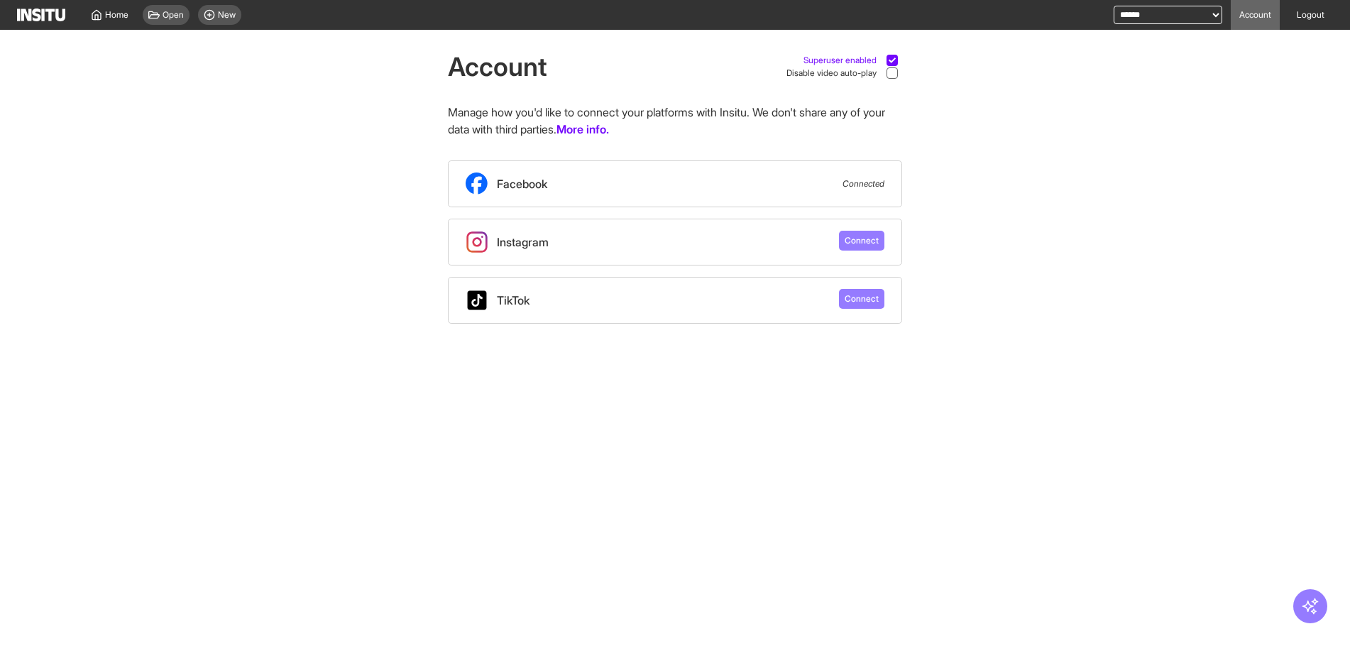
click at [865, 58] on span "Superuser enabled" at bounding box center [839, 60] width 73 height 11
click at [163, 16] on span "Open" at bounding box center [173, 14] width 21 height 11
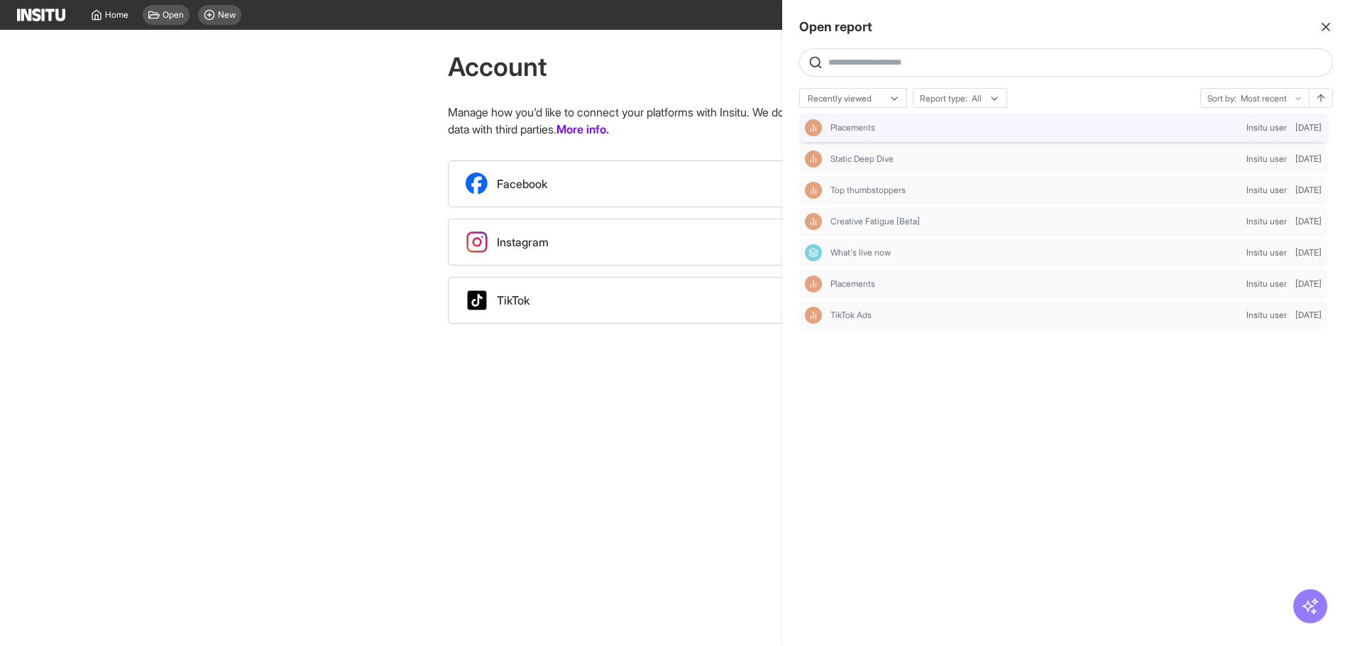
click at [903, 135] on div "Placements" at bounding box center [1023, 127] width 436 height 17
select select "**"
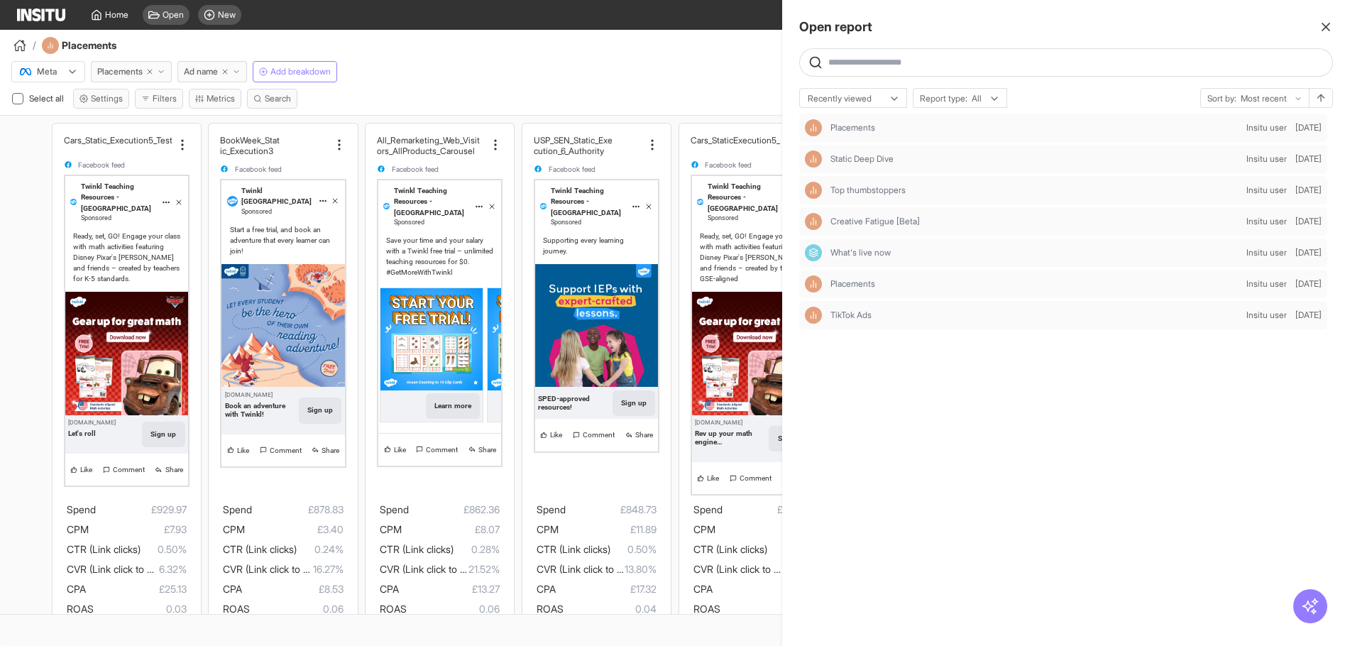
click at [605, 79] on div at bounding box center [675, 323] width 1350 height 646
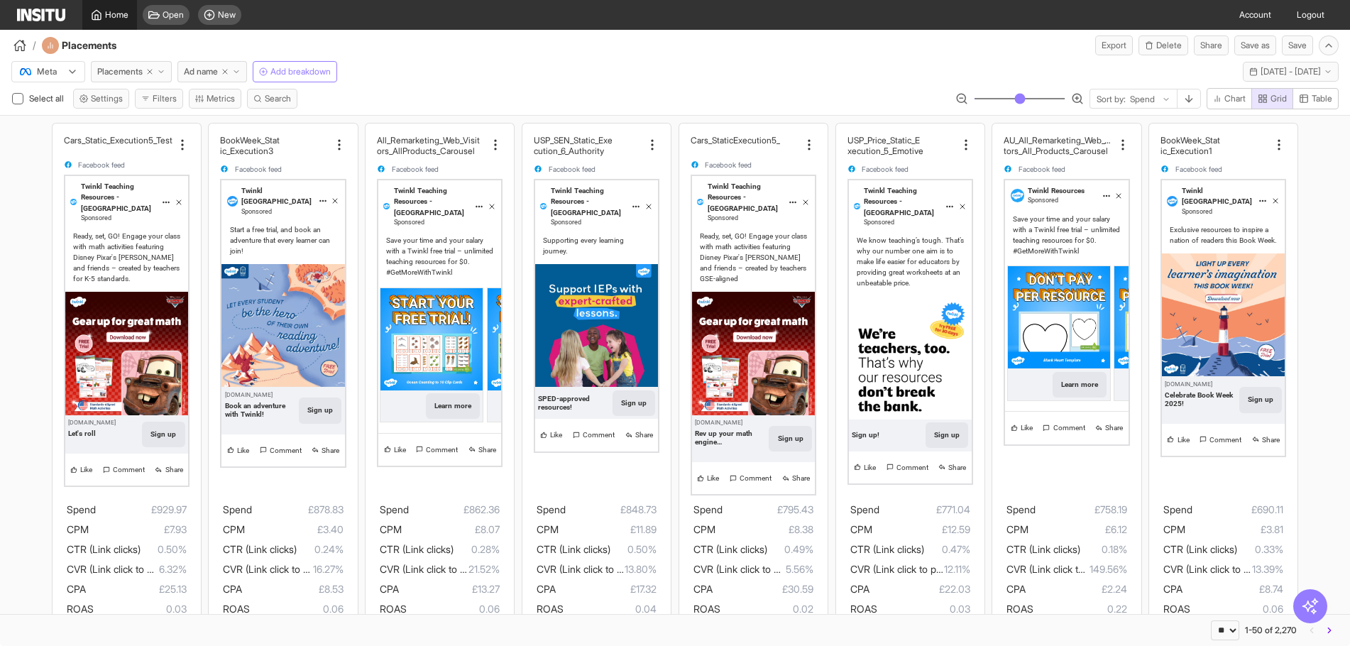
click at [112, 13] on span "Home" at bounding box center [116, 14] width 23 height 11
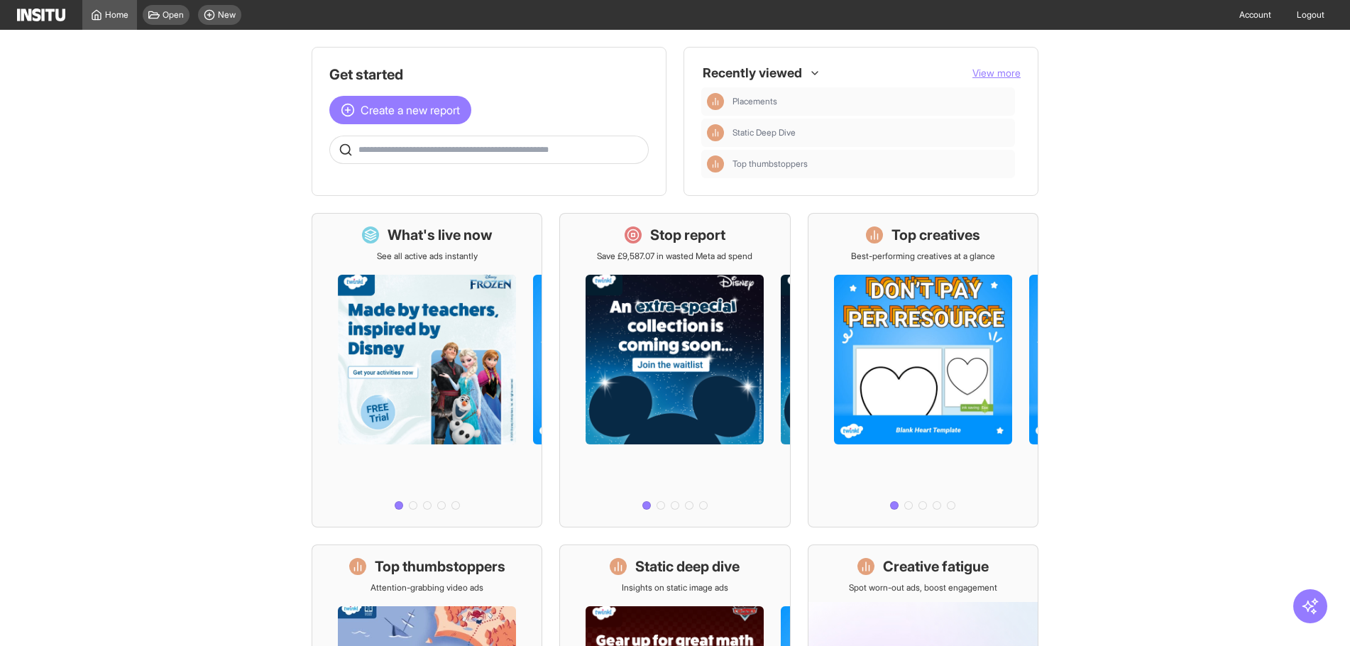
click at [514, 153] on input "text" at bounding box center [500, 149] width 284 height 11
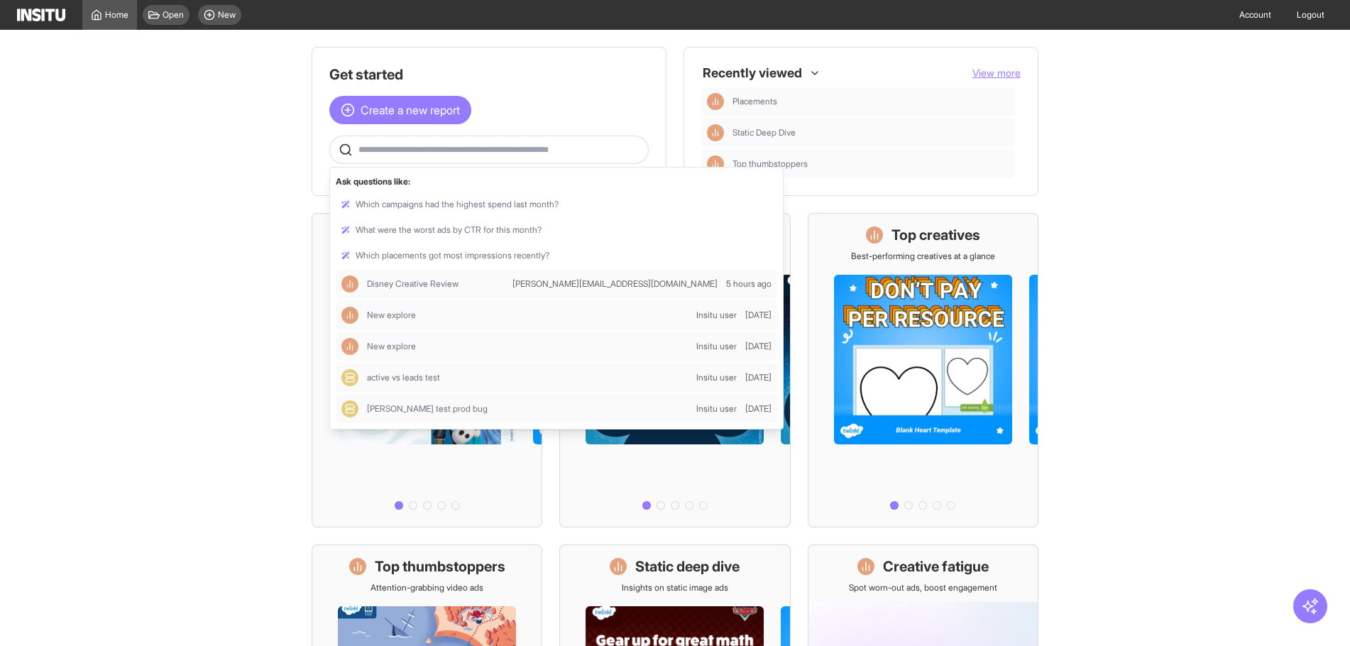
click at [1152, 131] on main "Get started Create a new report Ask questions like: Which campaigns had the hig…" at bounding box center [675, 338] width 1350 height 616
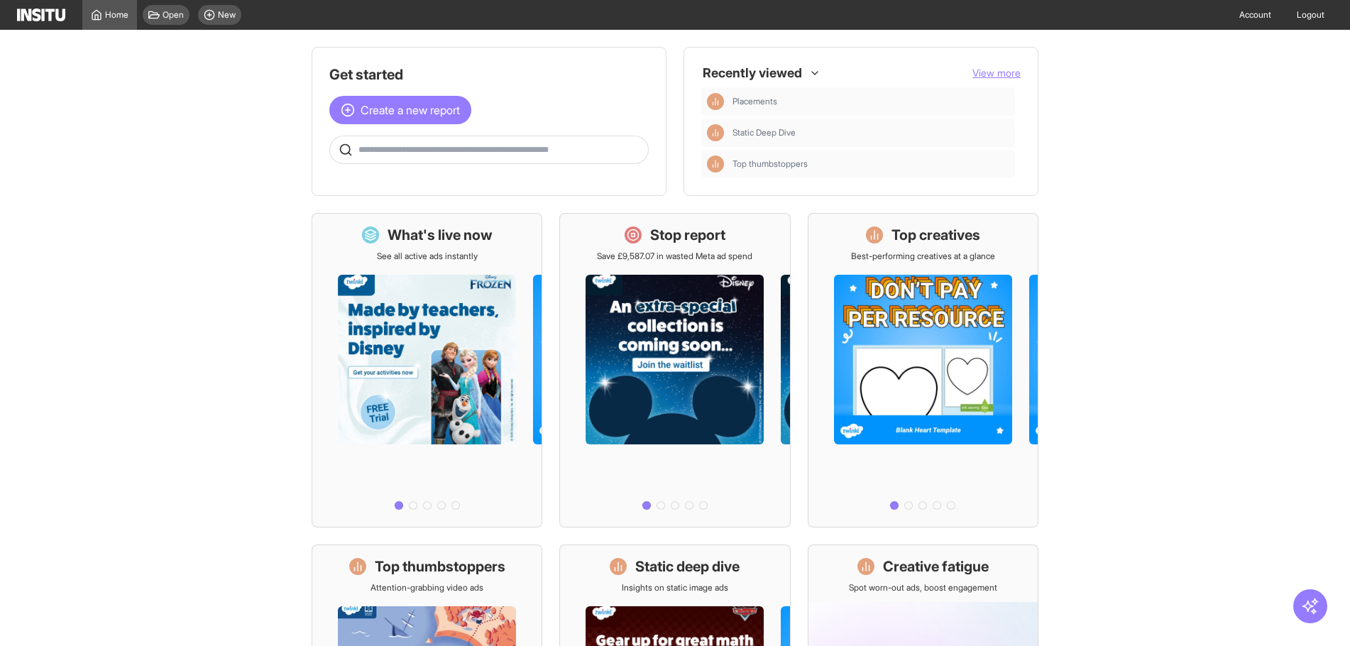
click at [983, 68] on span "View more" at bounding box center [996, 73] width 48 height 12
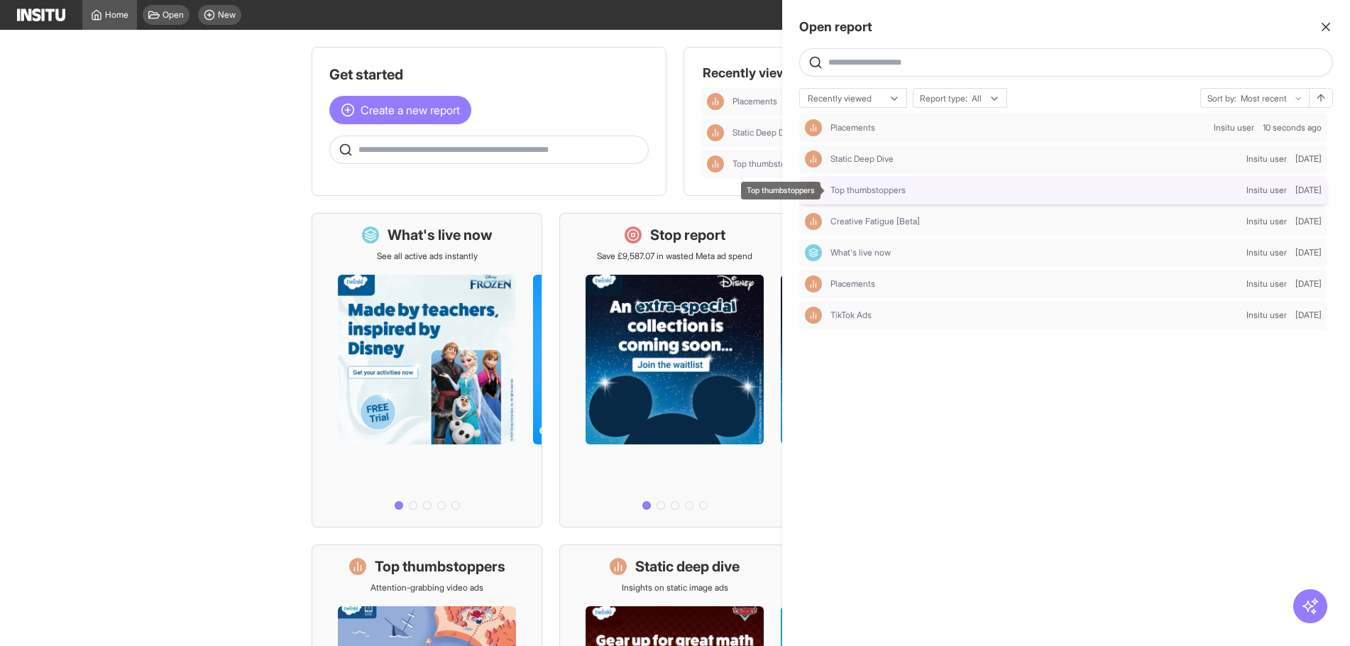
click at [919, 195] on div "Top thumbstoppers" at bounding box center [1035, 189] width 410 height 11
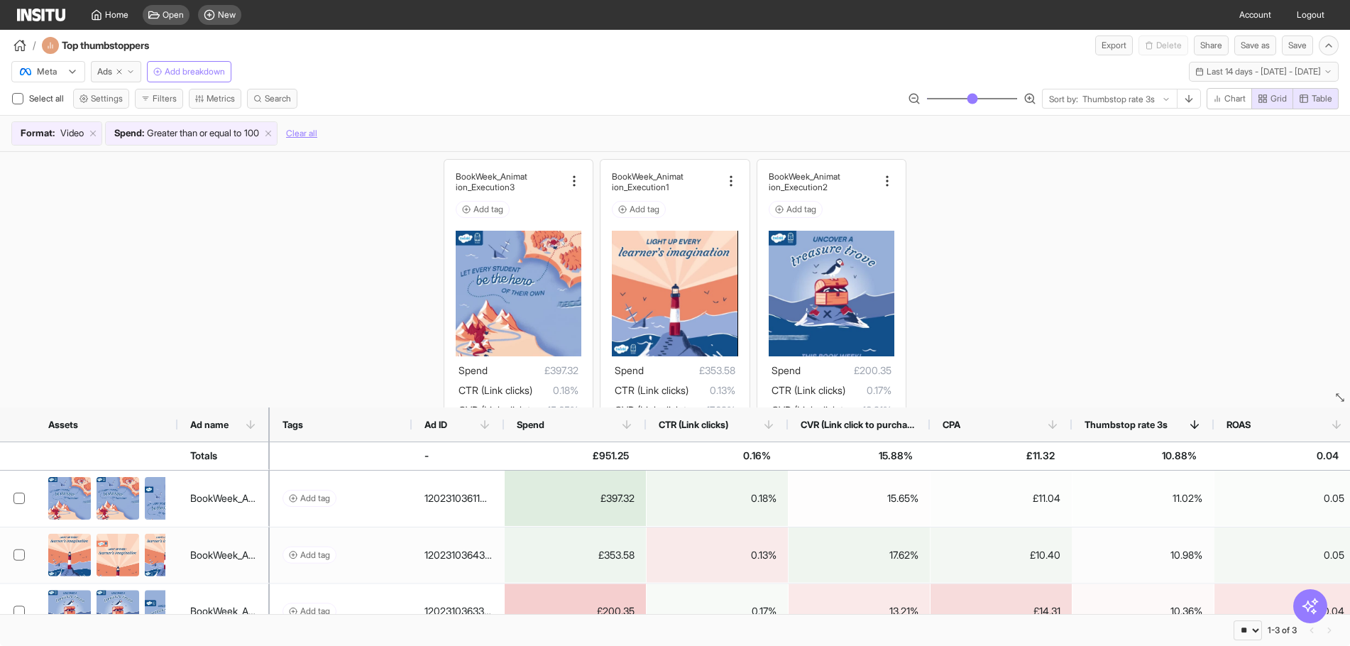
click at [17, 52] on div "button" at bounding box center [19, 45] width 17 height 17
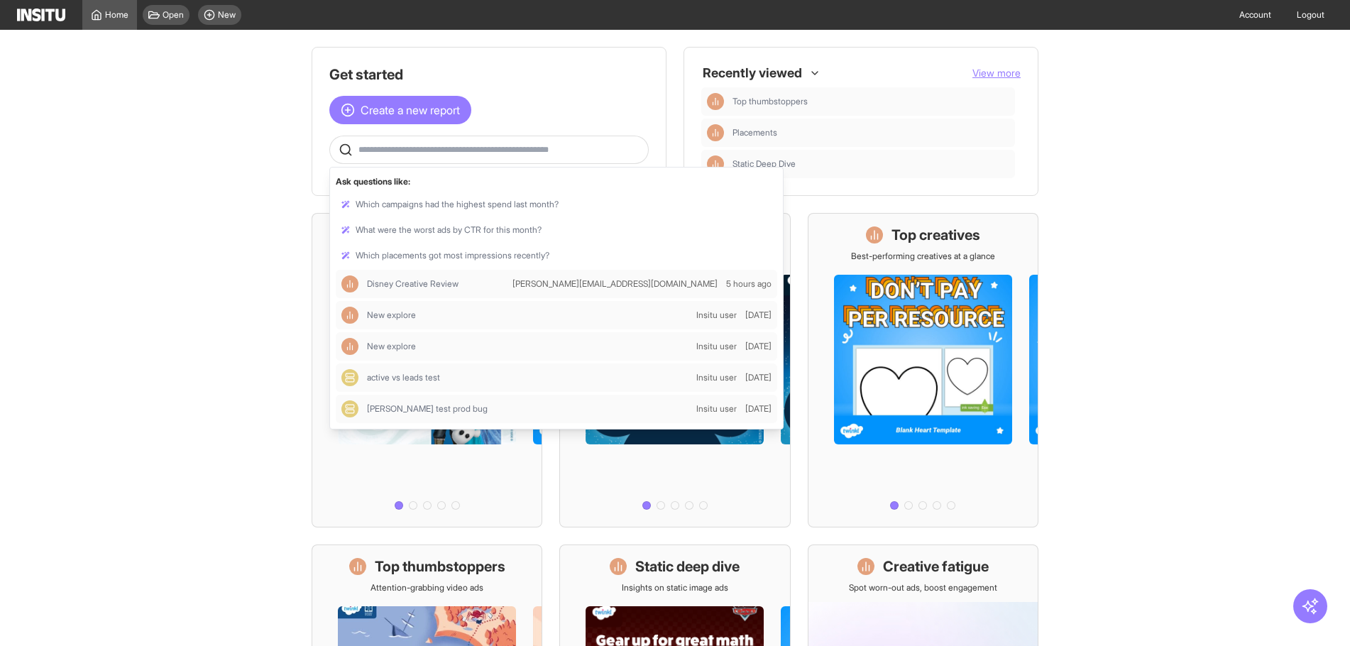
click at [462, 147] on input "text" at bounding box center [500, 149] width 284 height 11
click at [214, 183] on main "Get started Create a new report Ask questions like: Which campaigns had the hig…" at bounding box center [675, 338] width 1350 height 616
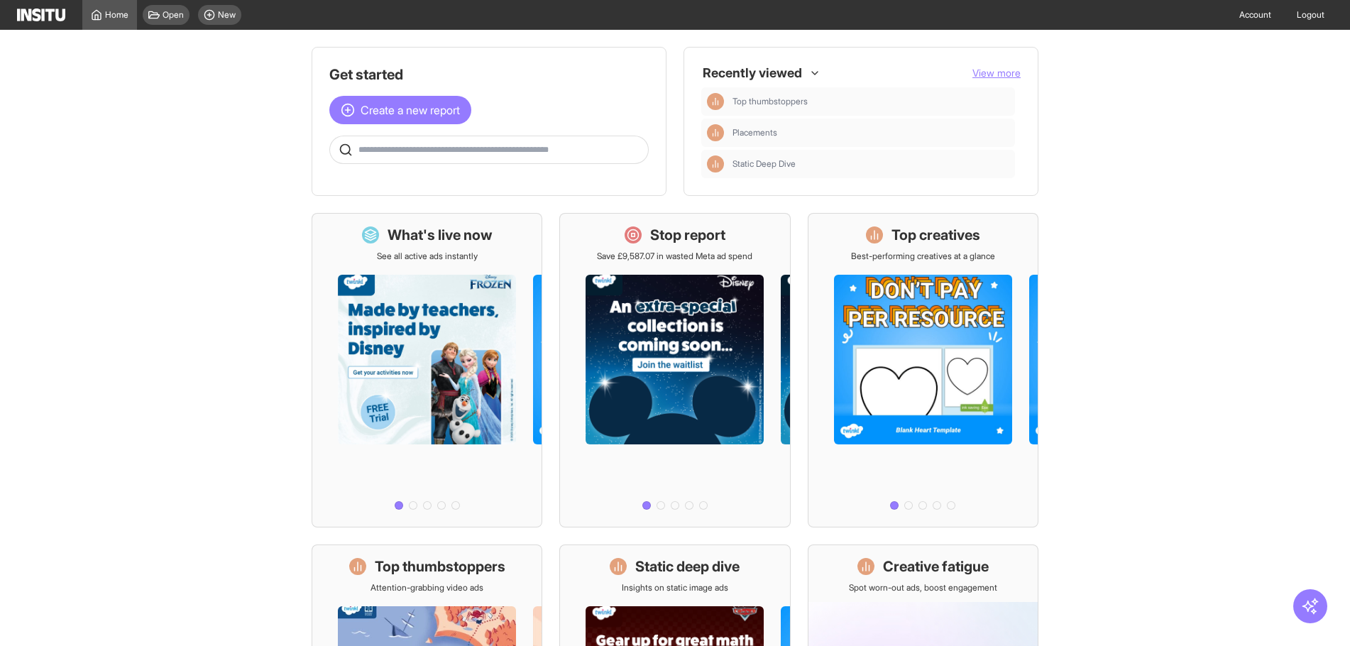
click at [212, 188] on main "Get started Create a new report Ask questions like: Which campaigns had the hig…" at bounding box center [675, 338] width 1350 height 616
click at [346, 101] on button "Create a new report" at bounding box center [400, 110] width 142 height 28
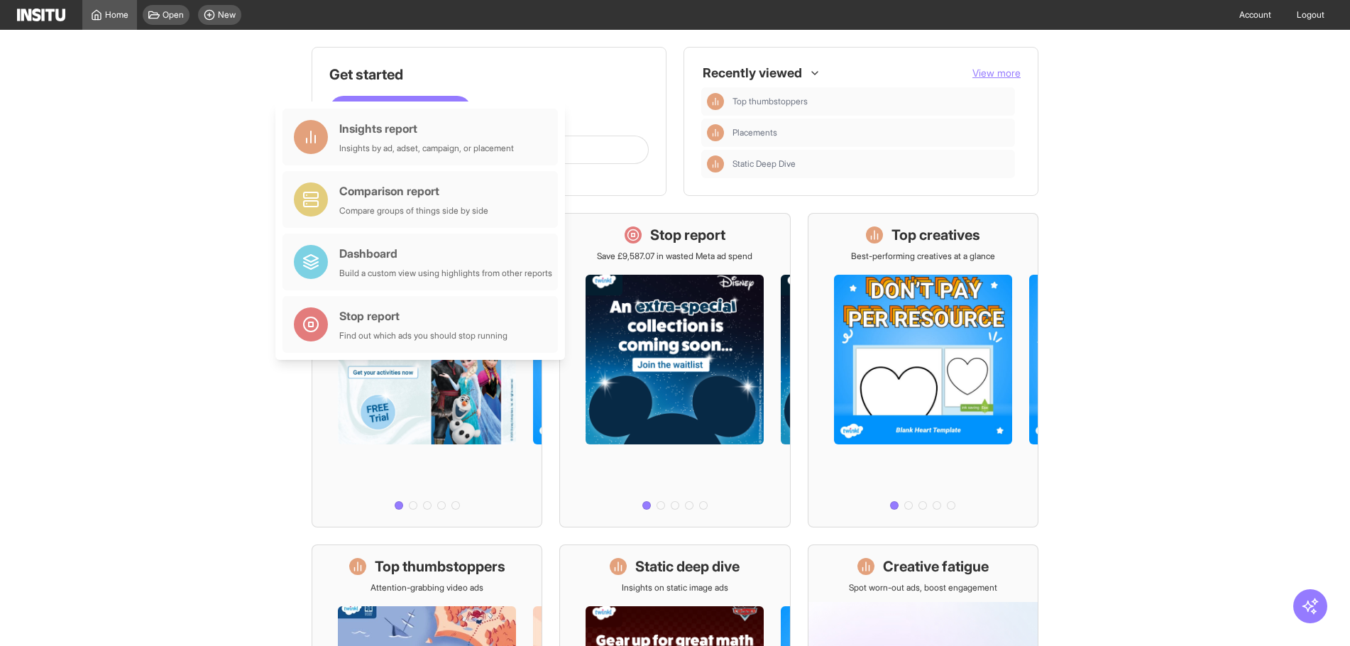
click at [219, 168] on main "Get started Create a new report Ask questions like: Which campaigns had the hig…" at bounding box center [675, 338] width 1350 height 616
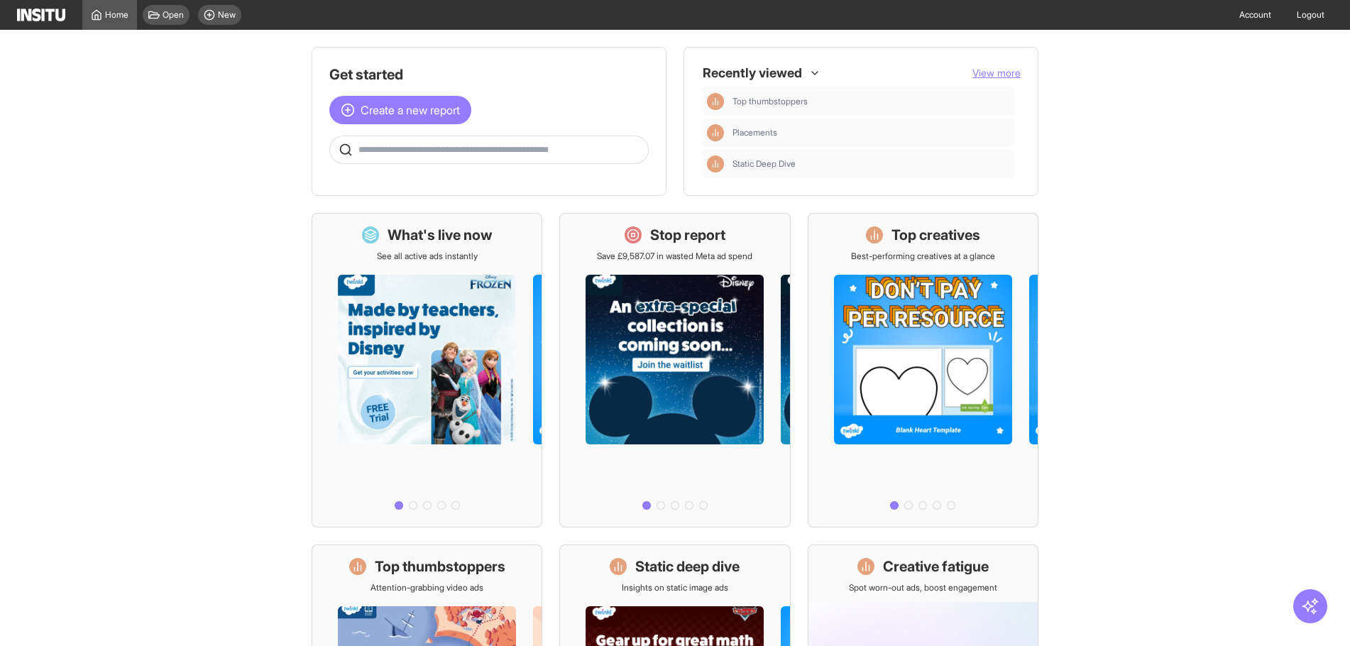
click at [426, 133] on div "Get started Create a new report Ask questions like: Which campaigns had the hig…" at bounding box center [488, 114] width 319 height 99
click at [421, 156] on span at bounding box center [489, 150] width 318 height 14
click at [422, 148] on input "text" at bounding box center [500, 149] width 284 height 11
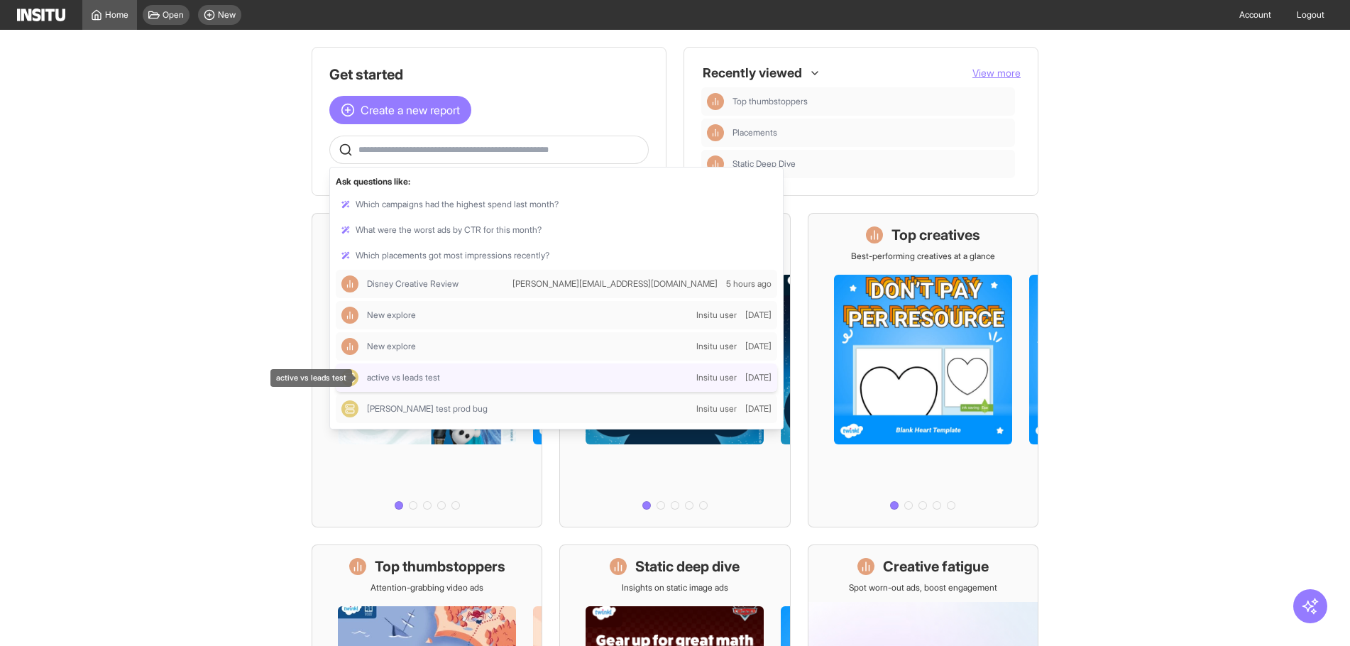
click at [397, 378] on span "active vs leads test" at bounding box center [403, 377] width 73 height 11
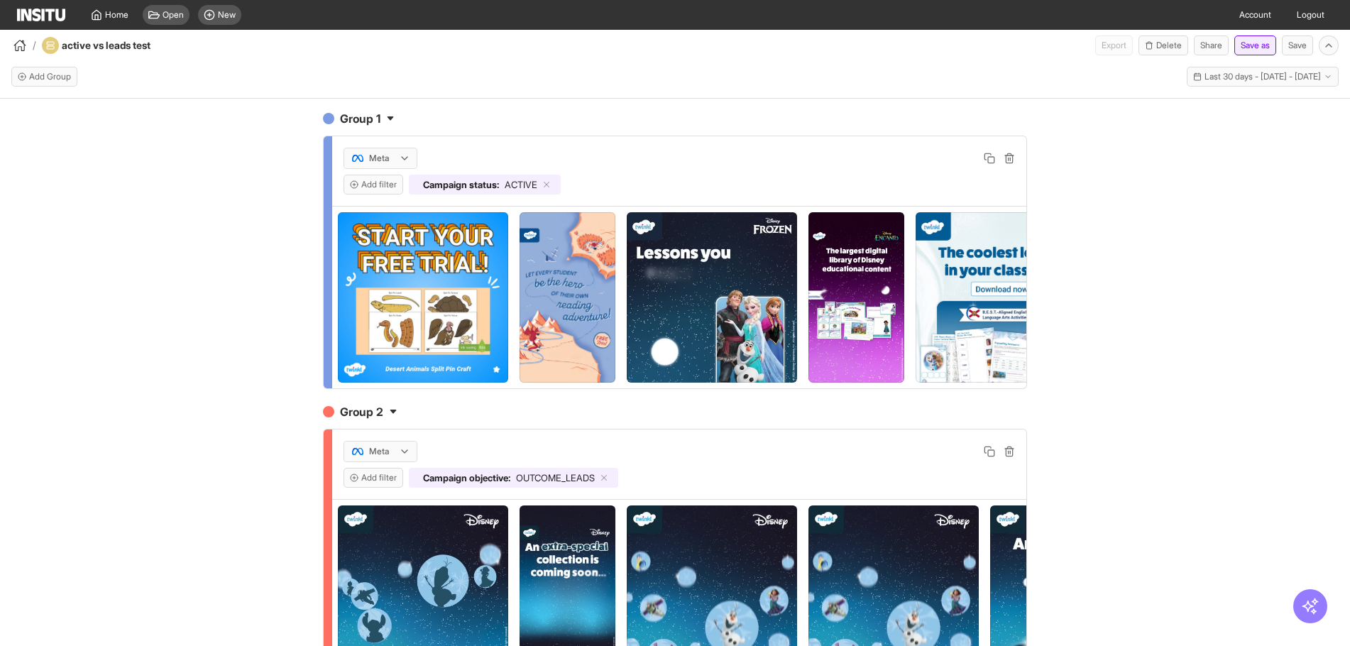
click at [1251, 46] on button "Save as" at bounding box center [1255, 45] width 42 height 20
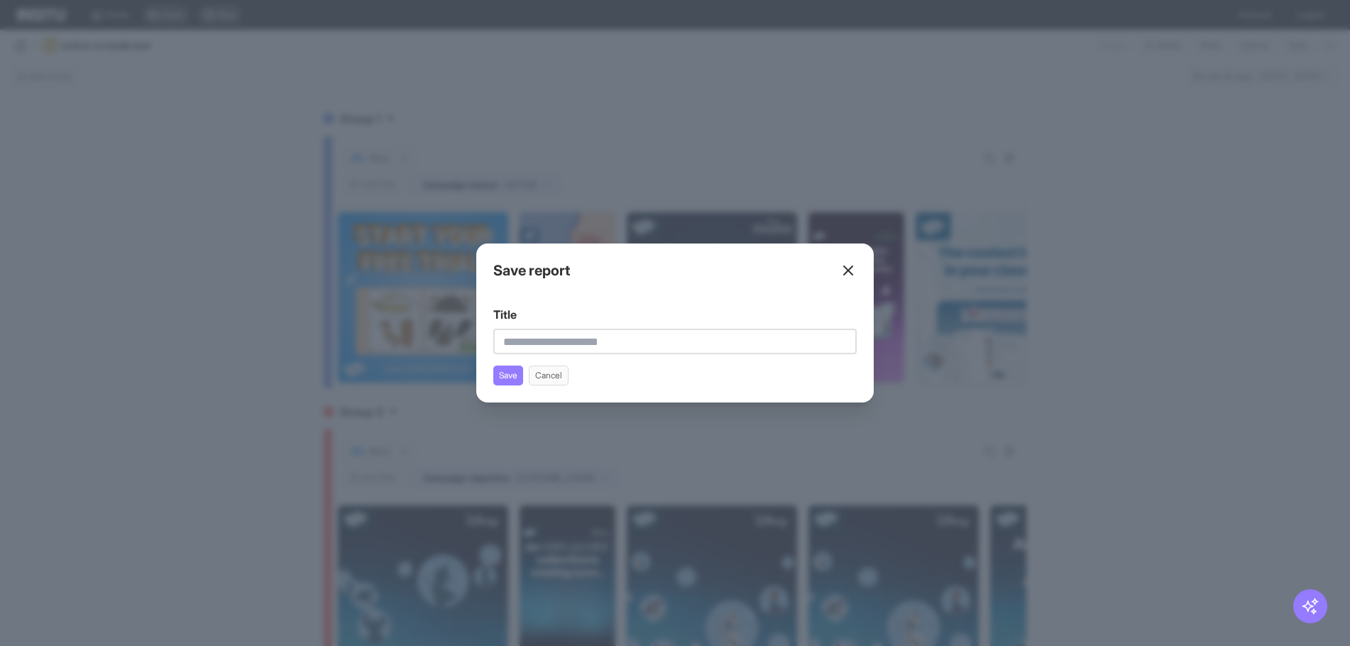
click at [844, 267] on icon at bounding box center [847, 270] width 17 height 17
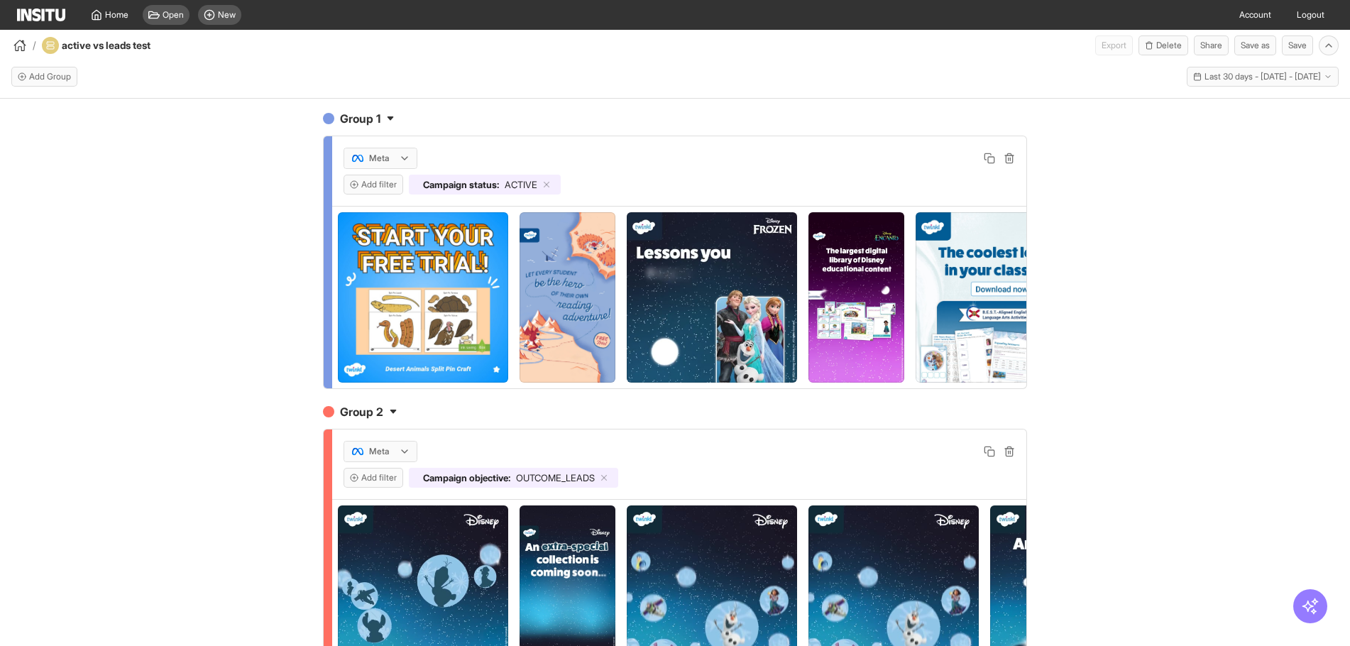
click at [120, 52] on h4 "active vs leads test" at bounding box center [117, 45] width 111 height 14
copy h4 "active vs leads test"
click at [599, 48] on div "/ active vs leads test Export Delete Share Save as Save" at bounding box center [675, 43] width 1350 height 26
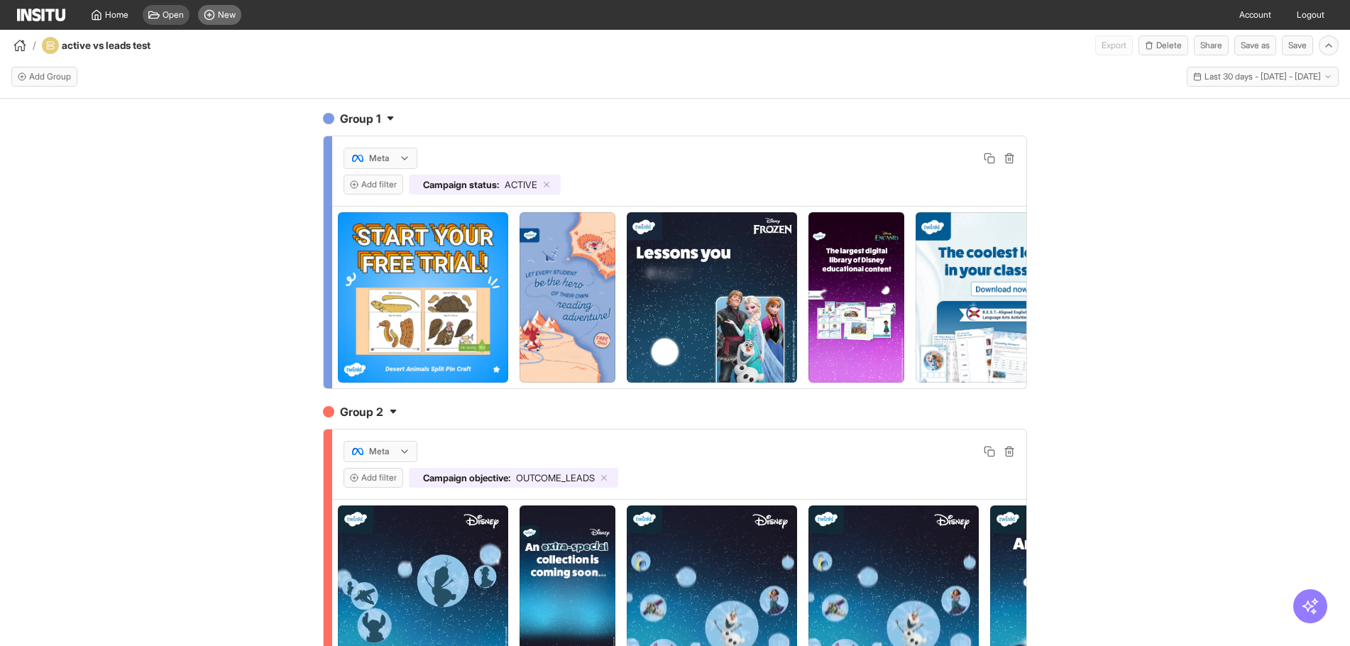
click at [236, 21] on div "New" at bounding box center [219, 15] width 43 height 20
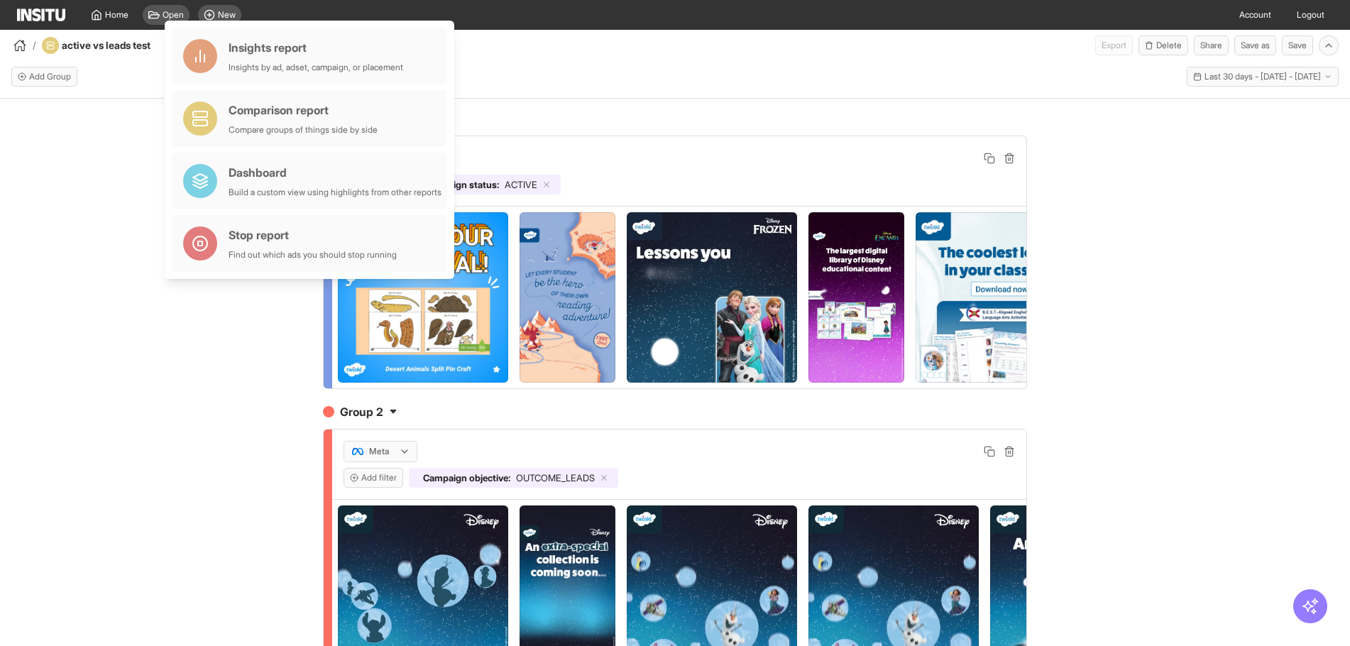
click at [952, 79] on div "Add Group Last 30 days - Sat 12 Jul - Sun 10 Aug, 2025 12 Jul 25 - 10 Aug 25" at bounding box center [674, 77] width 1327 height 20
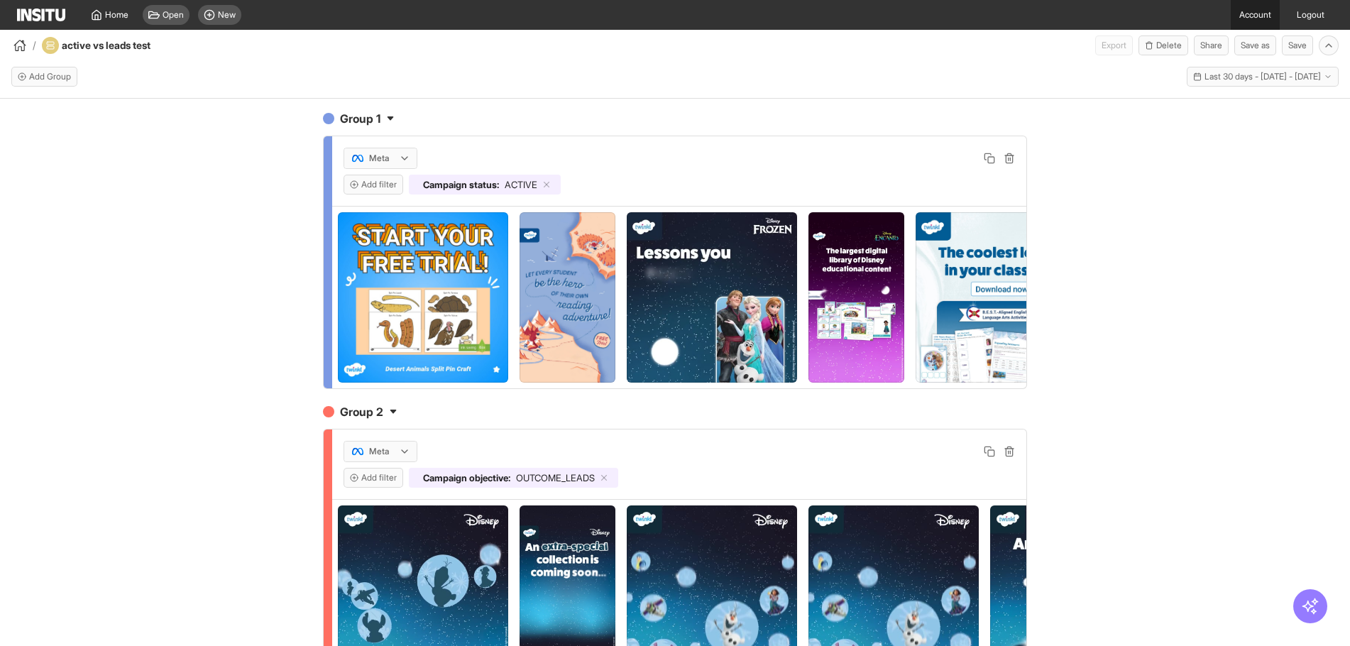
click at [1236, 5] on link "Account" at bounding box center [1254, 15] width 49 height 30
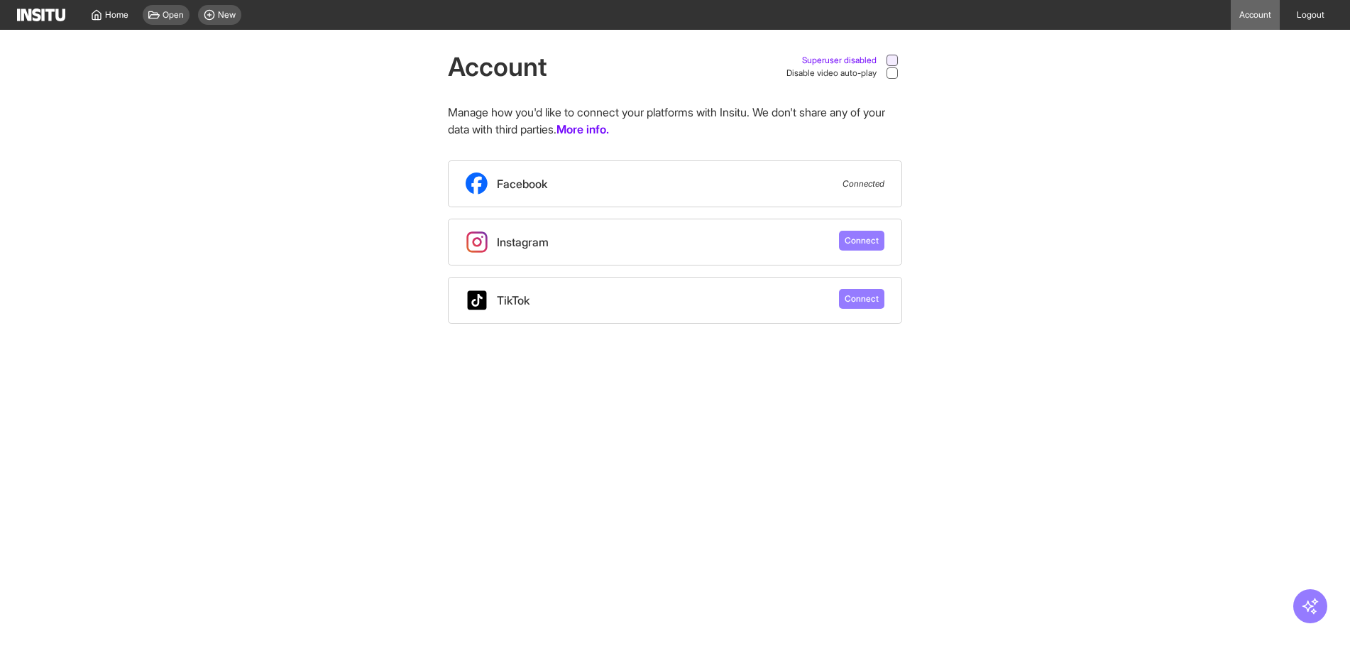
click at [893, 57] on icon at bounding box center [891, 60] width 7 height 7
click at [1167, 20] on select "**********" at bounding box center [1167, 15] width 109 height 18
click at [1166, 18] on select "**********" at bounding box center [1167, 15] width 109 height 18
select select "**********"
click at [1113, 6] on select "**********" at bounding box center [1167, 15] width 109 height 18
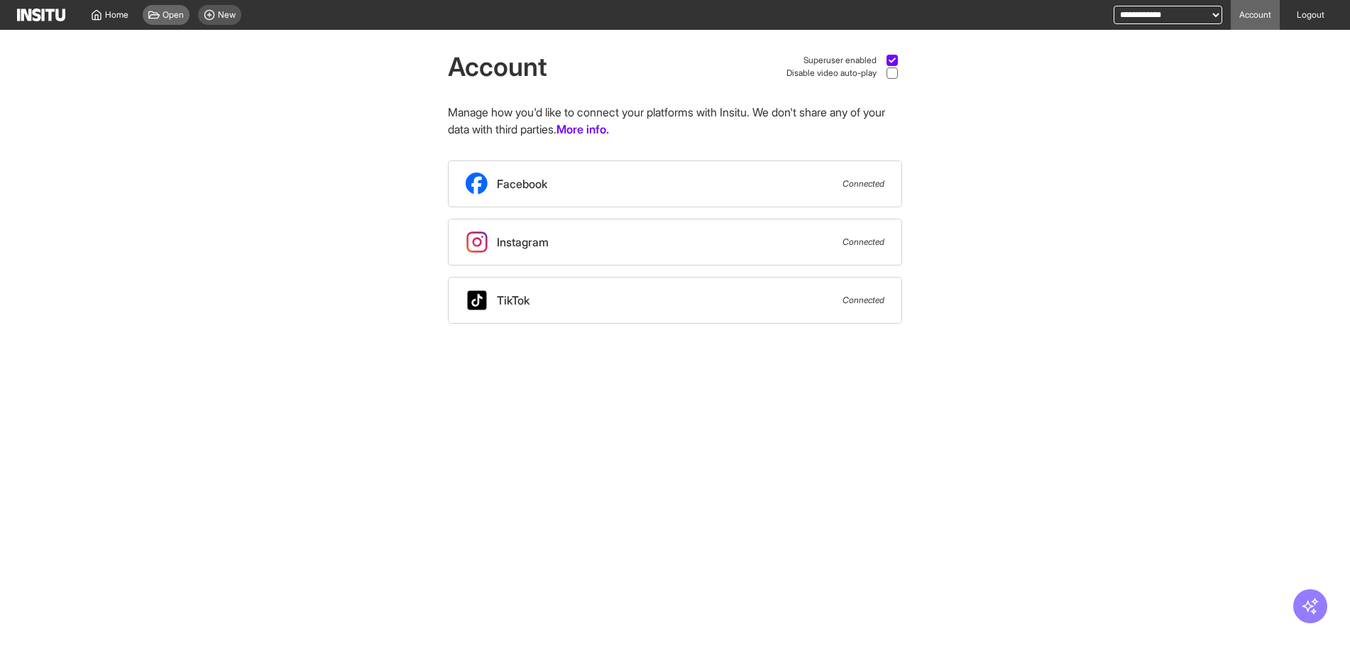
click at [177, 19] on span "Open" at bounding box center [173, 14] width 21 height 11
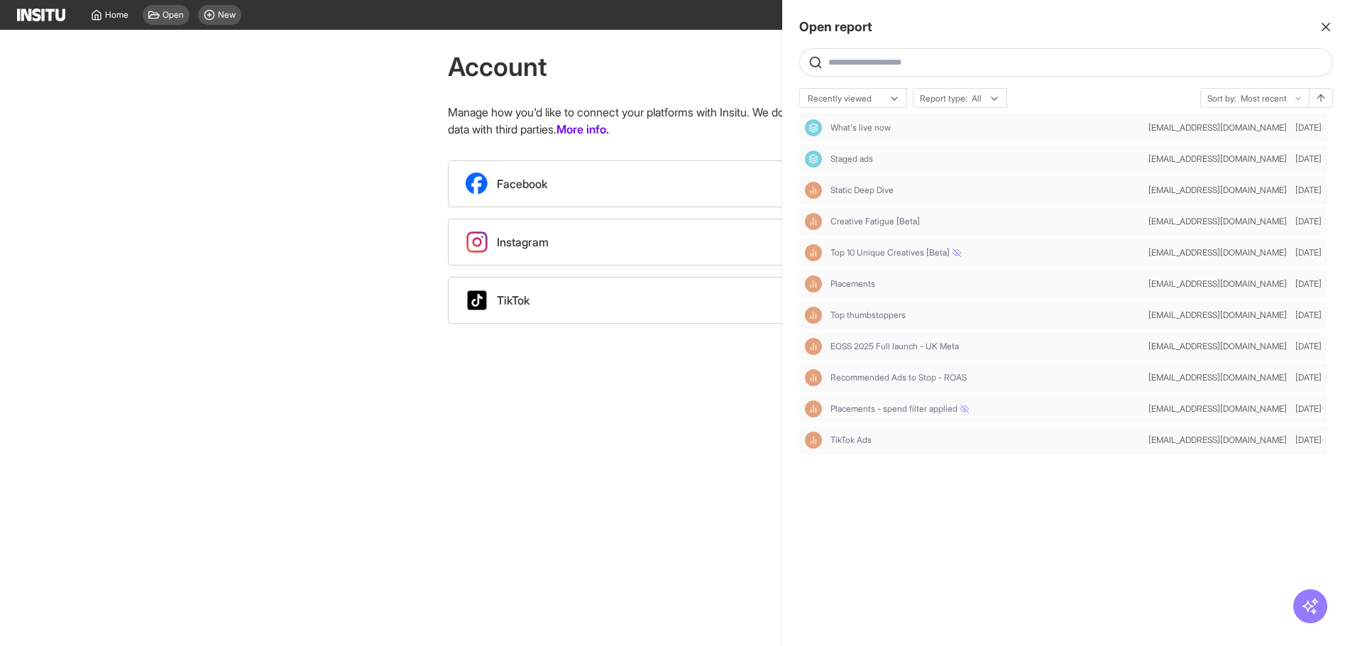
click at [633, 423] on div at bounding box center [675, 323] width 1350 height 646
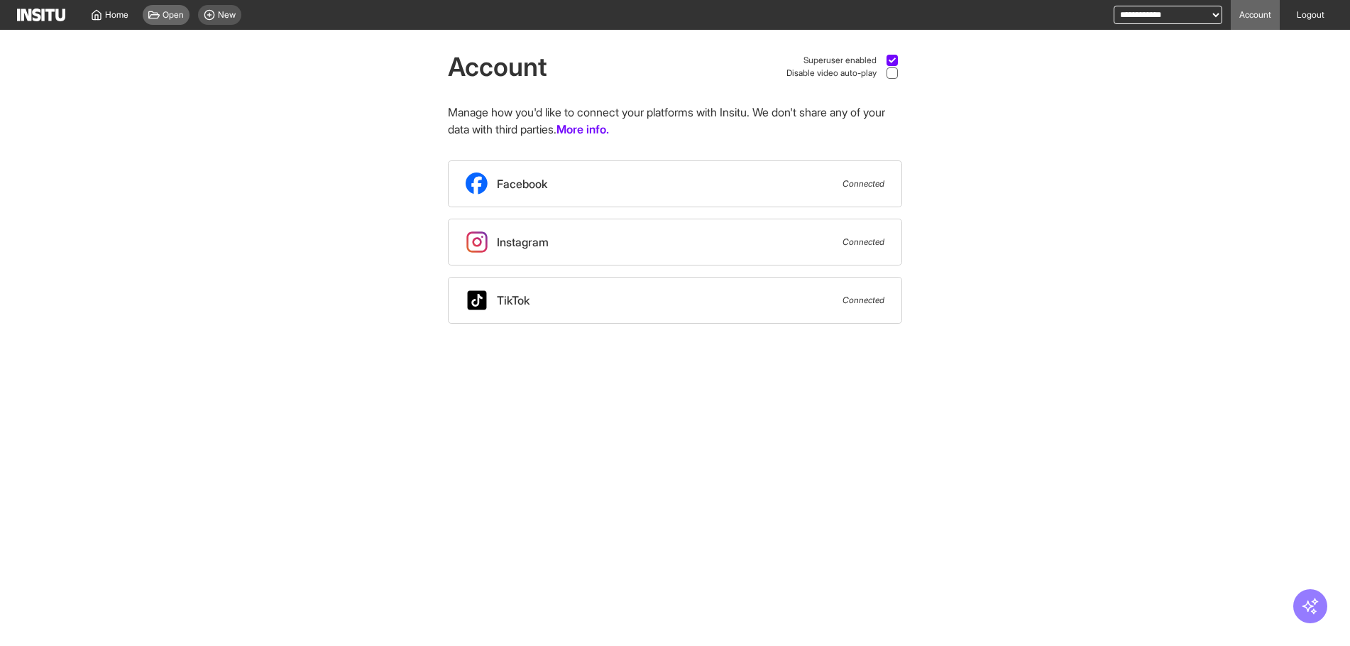
click at [168, 9] on span "Open" at bounding box center [173, 14] width 21 height 11
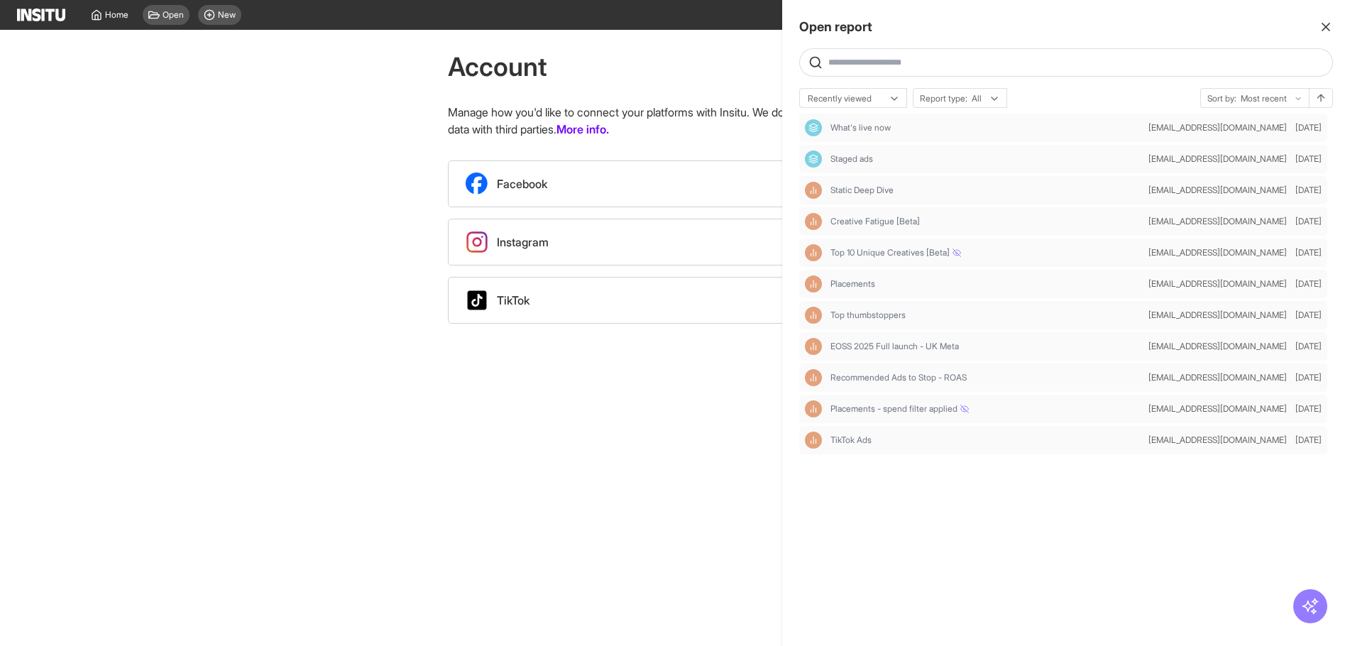
click at [742, 355] on div at bounding box center [675, 323] width 1350 height 646
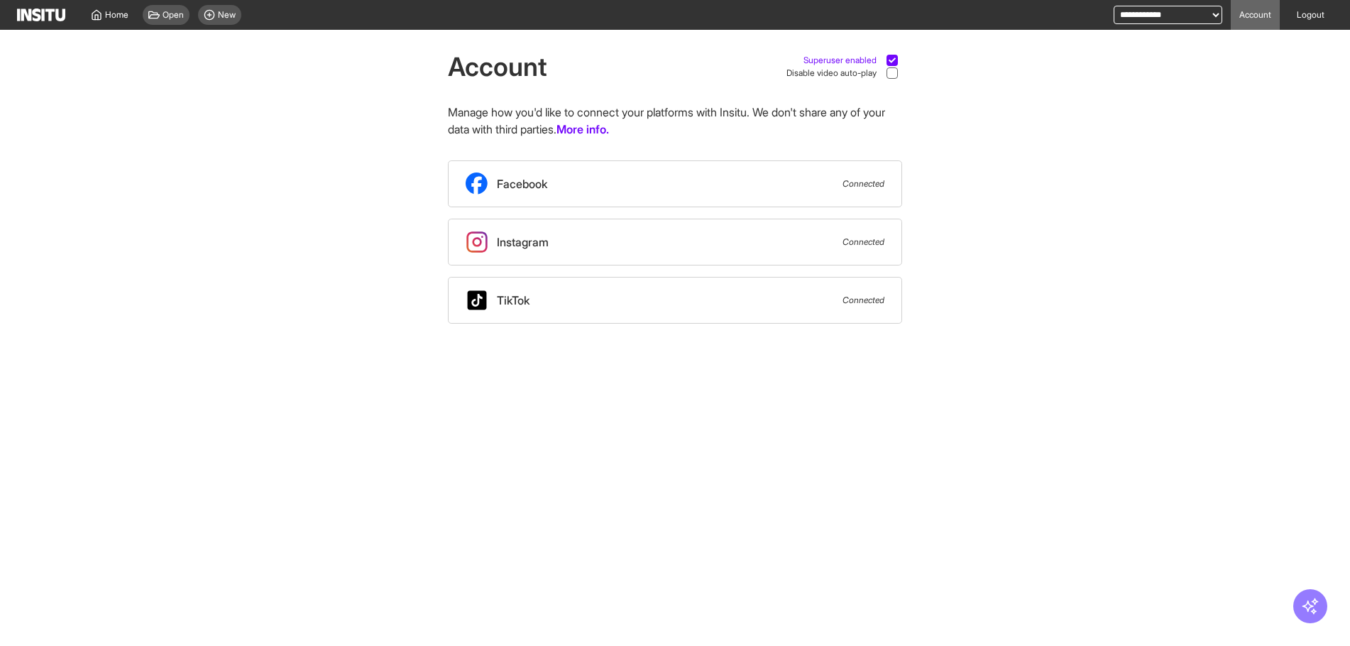
click at [878, 55] on div "Account Superuser enabled Disable video auto-play" at bounding box center [675, 67] width 454 height 28
click at [876, 58] on div "Superuser enabled" at bounding box center [852, 60] width 99 height 13
click at [158, 19] on icon at bounding box center [153, 14] width 11 height 11
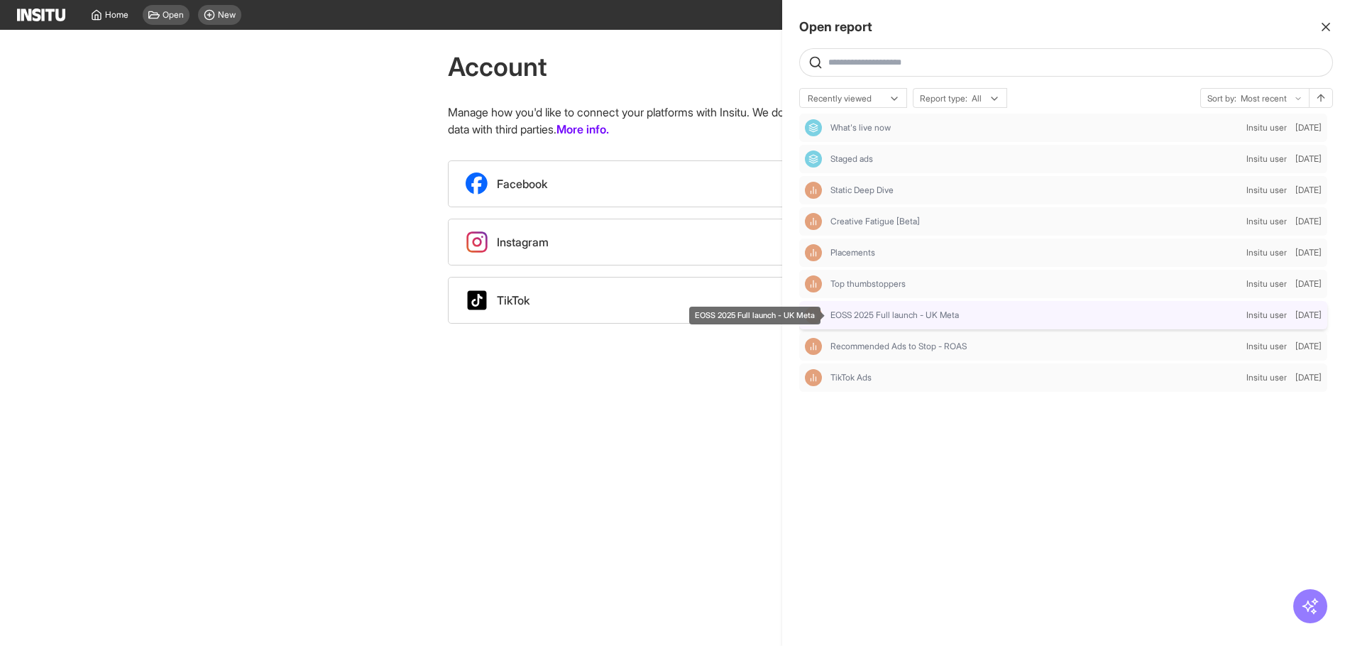
click at [937, 316] on span "EOSS 2025 Full launch - UK Meta" at bounding box center [894, 314] width 128 height 11
select select "**"
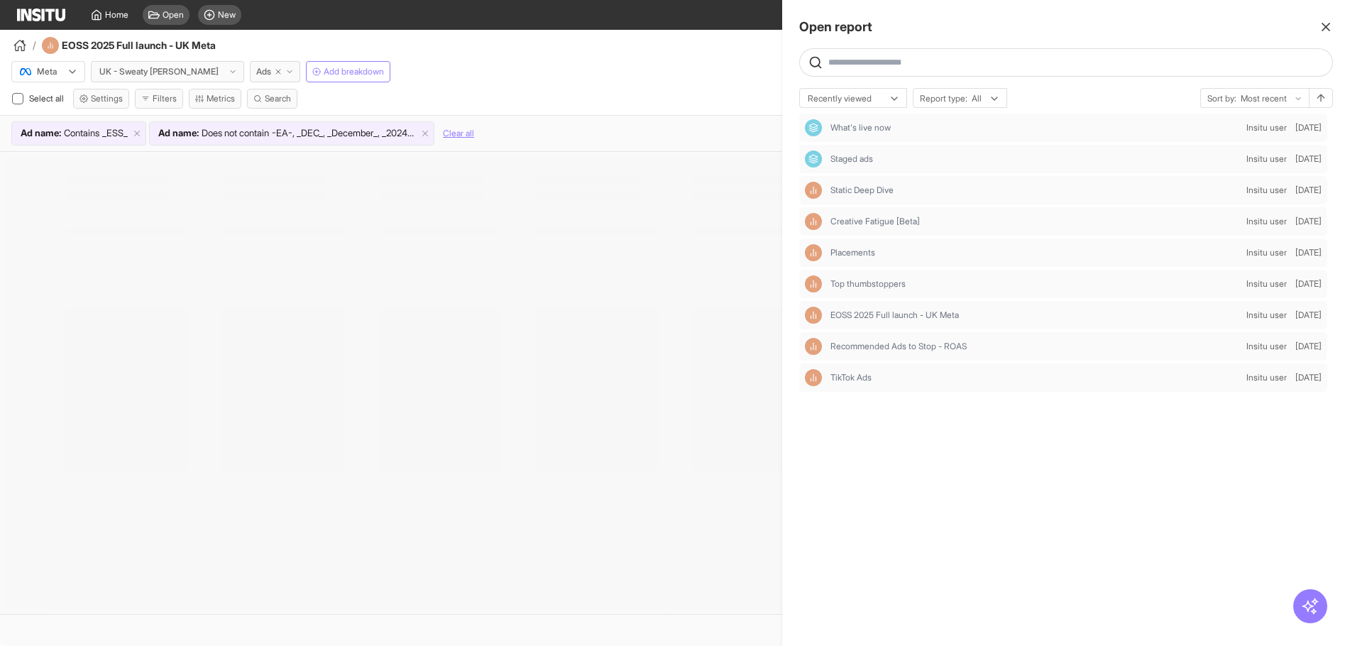
click at [578, 95] on div at bounding box center [675, 323] width 1350 height 646
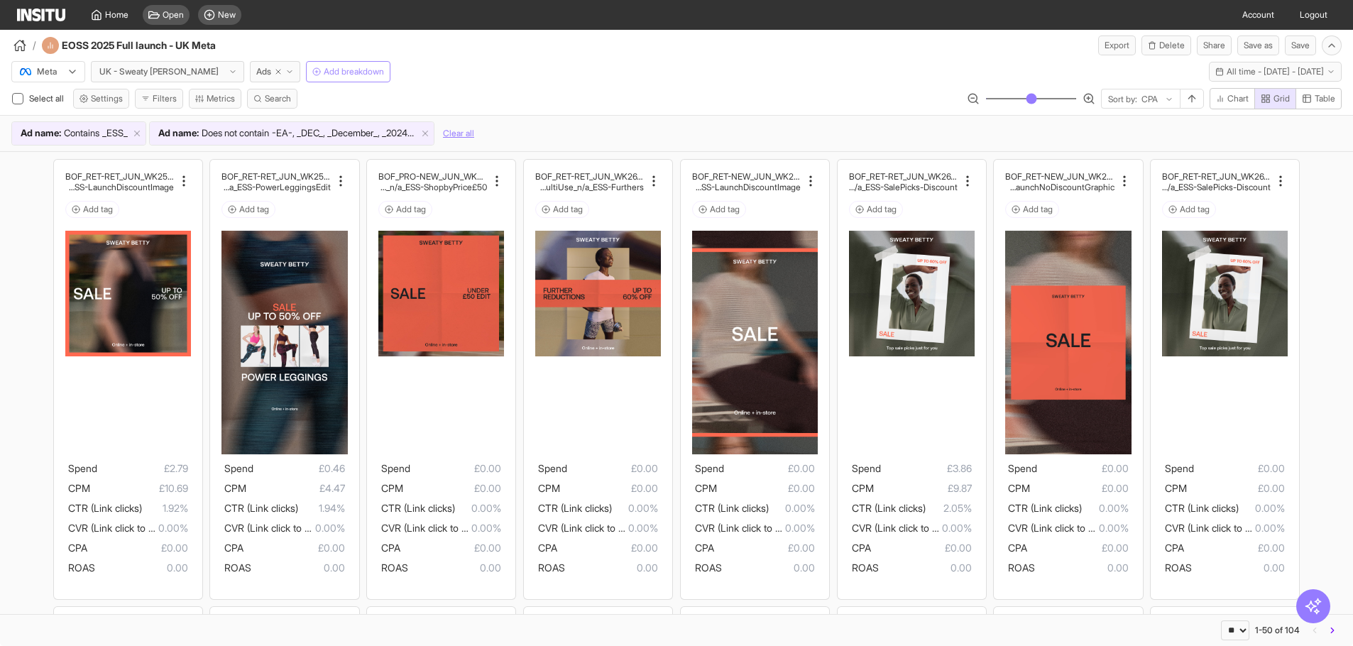
click at [306, 65] on button "Add breakdown" at bounding box center [348, 71] width 84 height 21
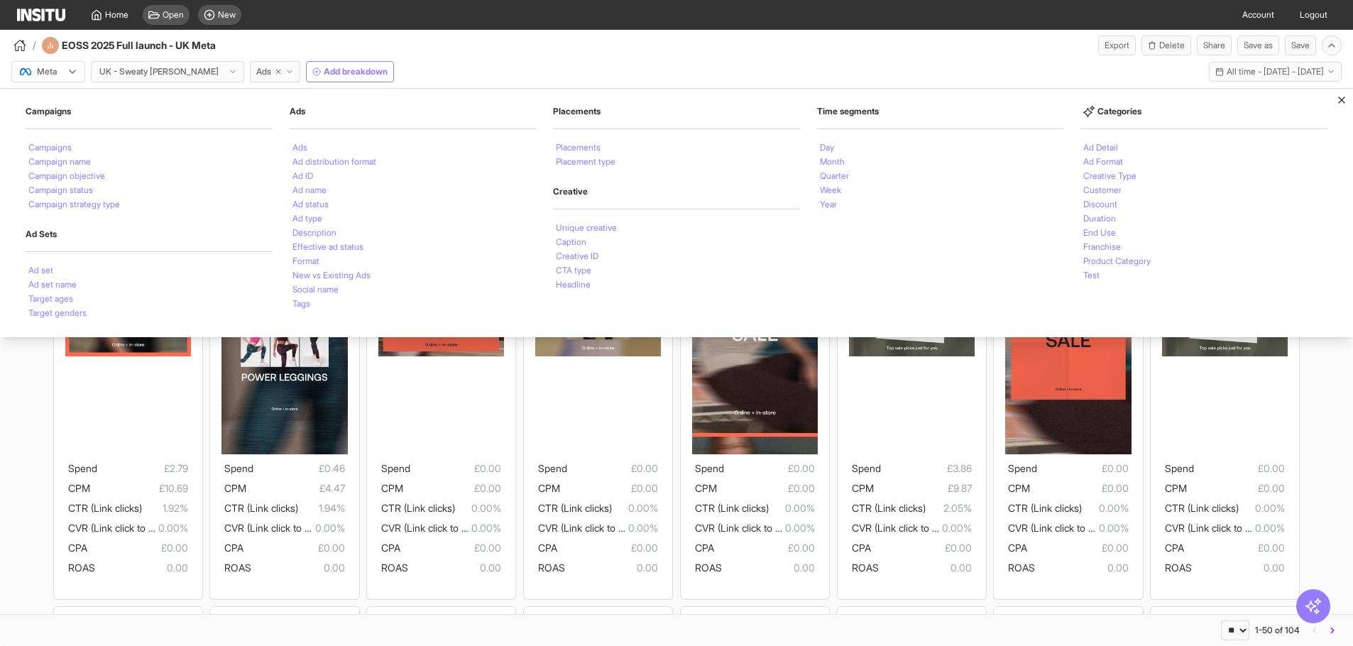
click at [464, 54] on div "/ EOSS 2025 Full launch - UK Meta Export Delete Share Save as Save" at bounding box center [676, 43] width 1353 height 26
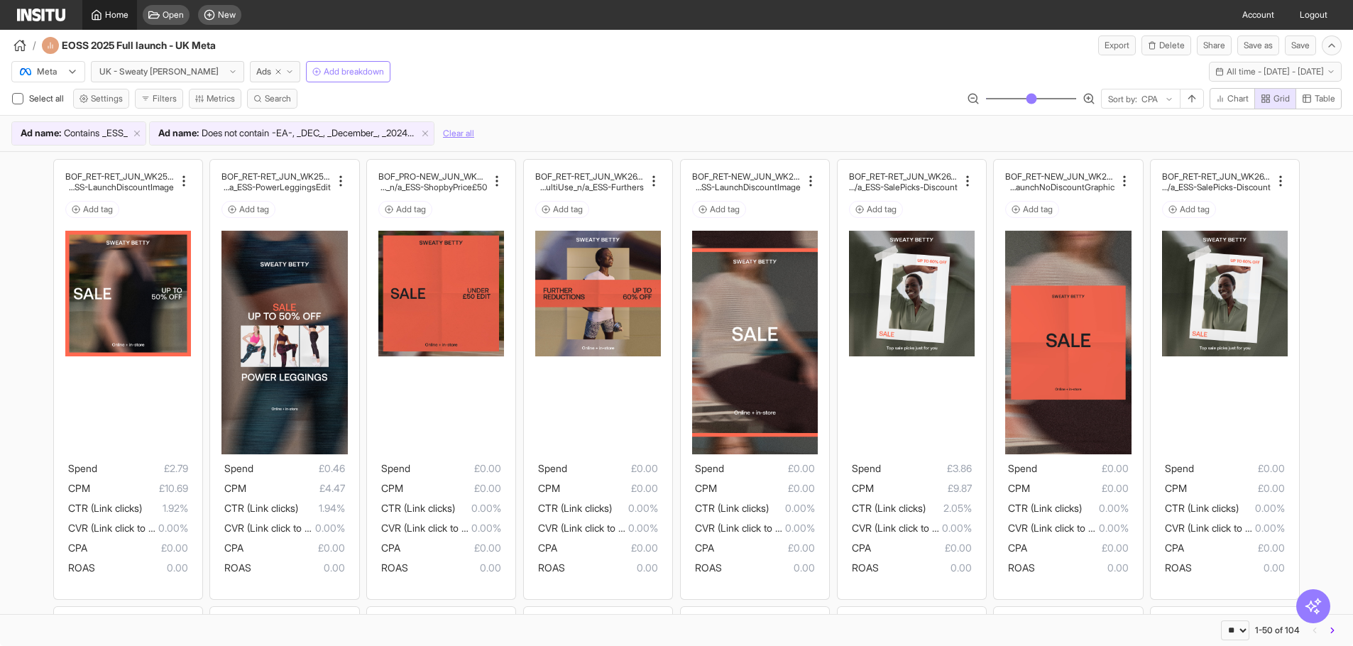
click at [101, 25] on link "Home" at bounding box center [109, 15] width 55 height 30
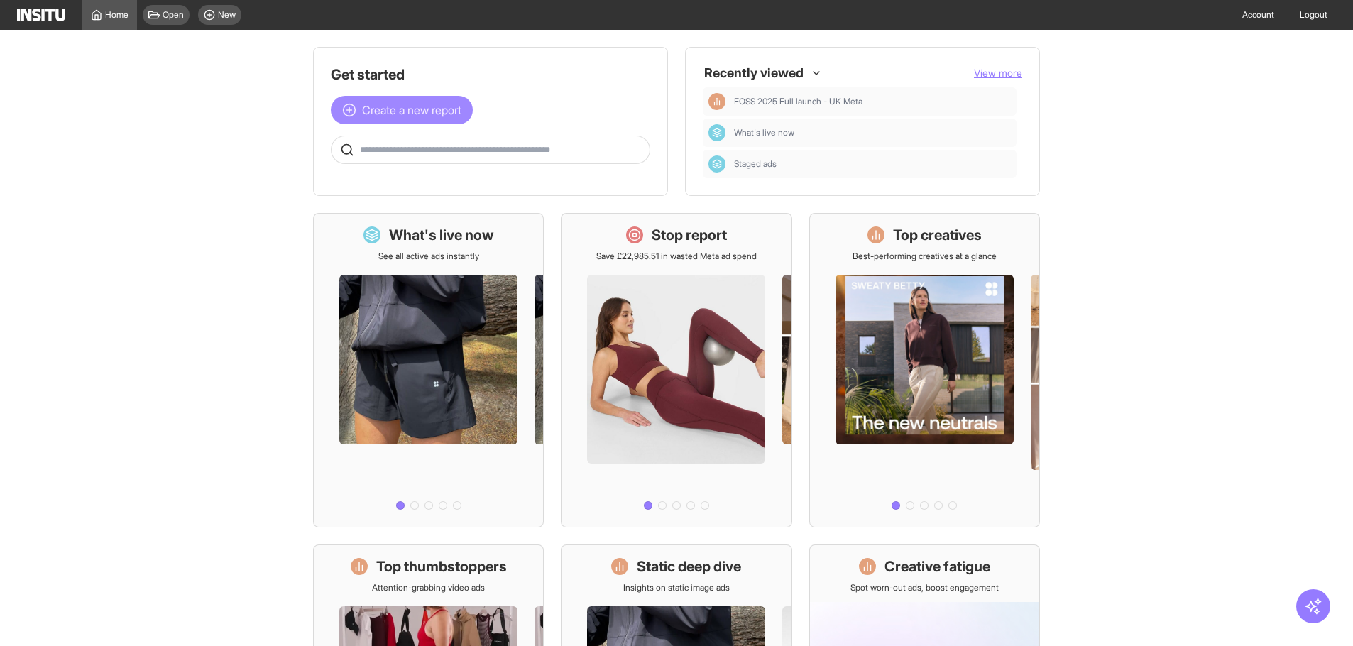
click at [421, 114] on span "Create a new report" at bounding box center [411, 109] width 99 height 17
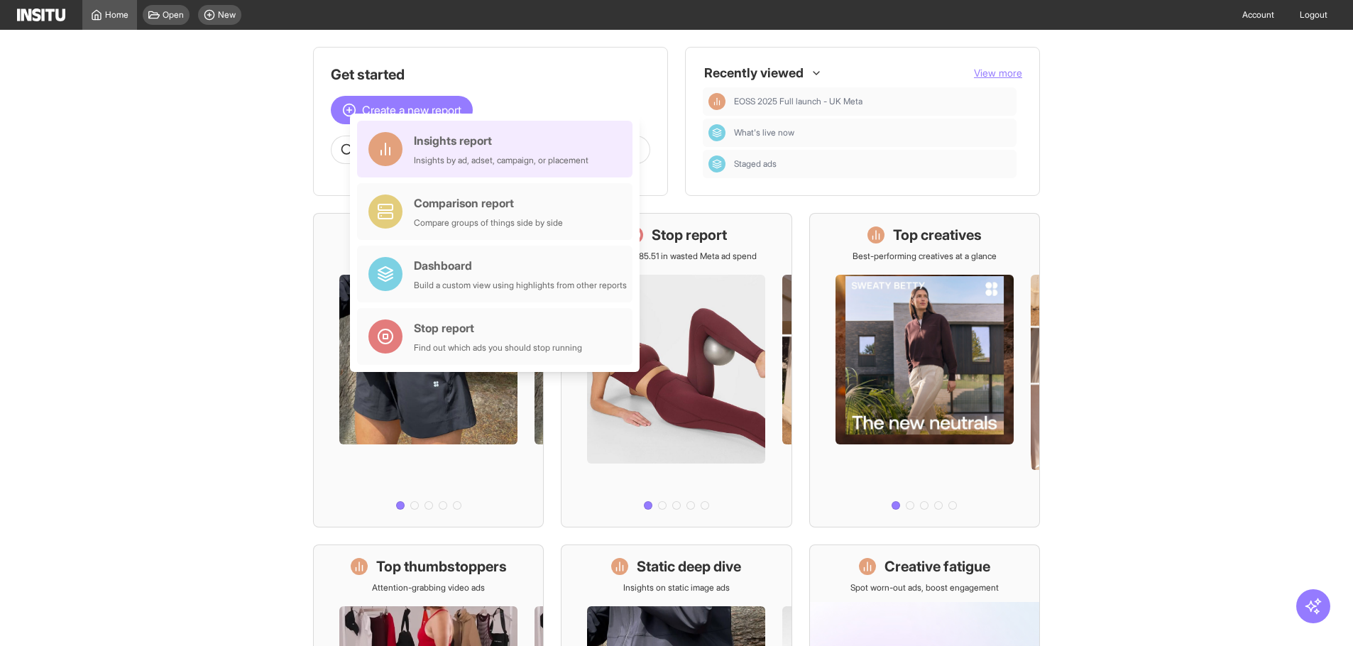
click at [442, 151] on div "Insights report Insights by ad, adset, campaign, or placement" at bounding box center [501, 149] width 175 height 34
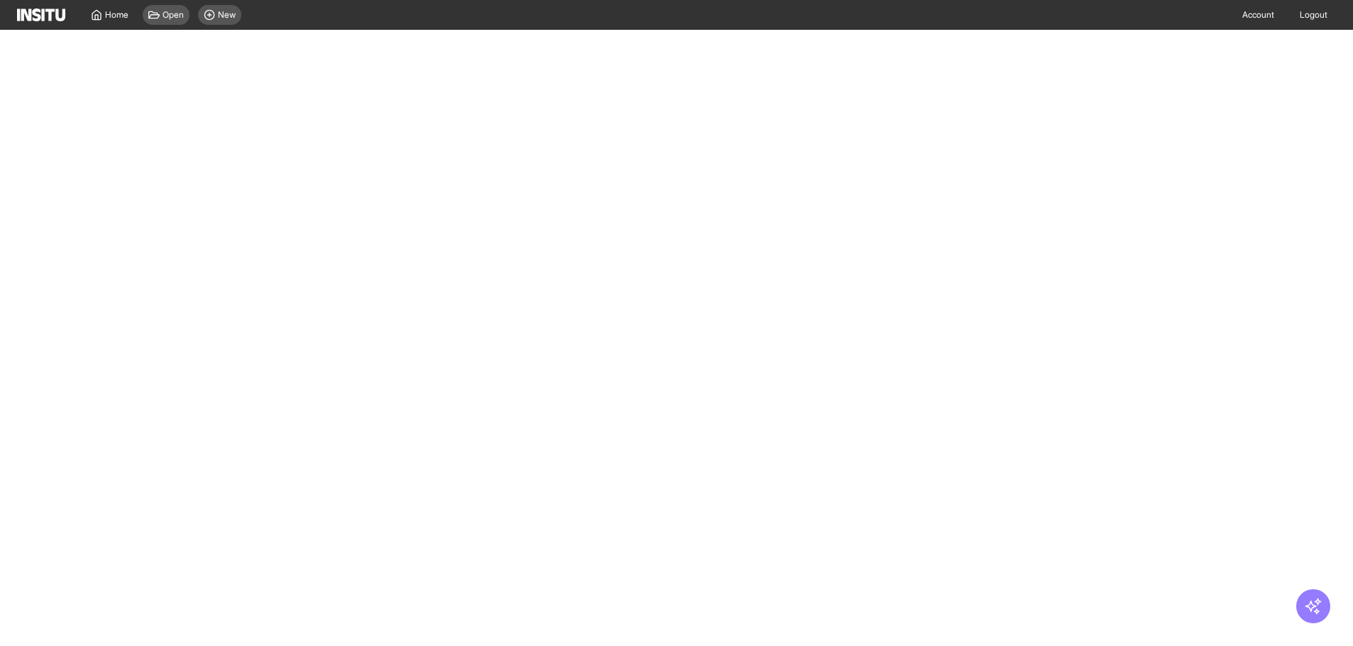
select select "**"
